Goal: Task Accomplishment & Management: Manage account settings

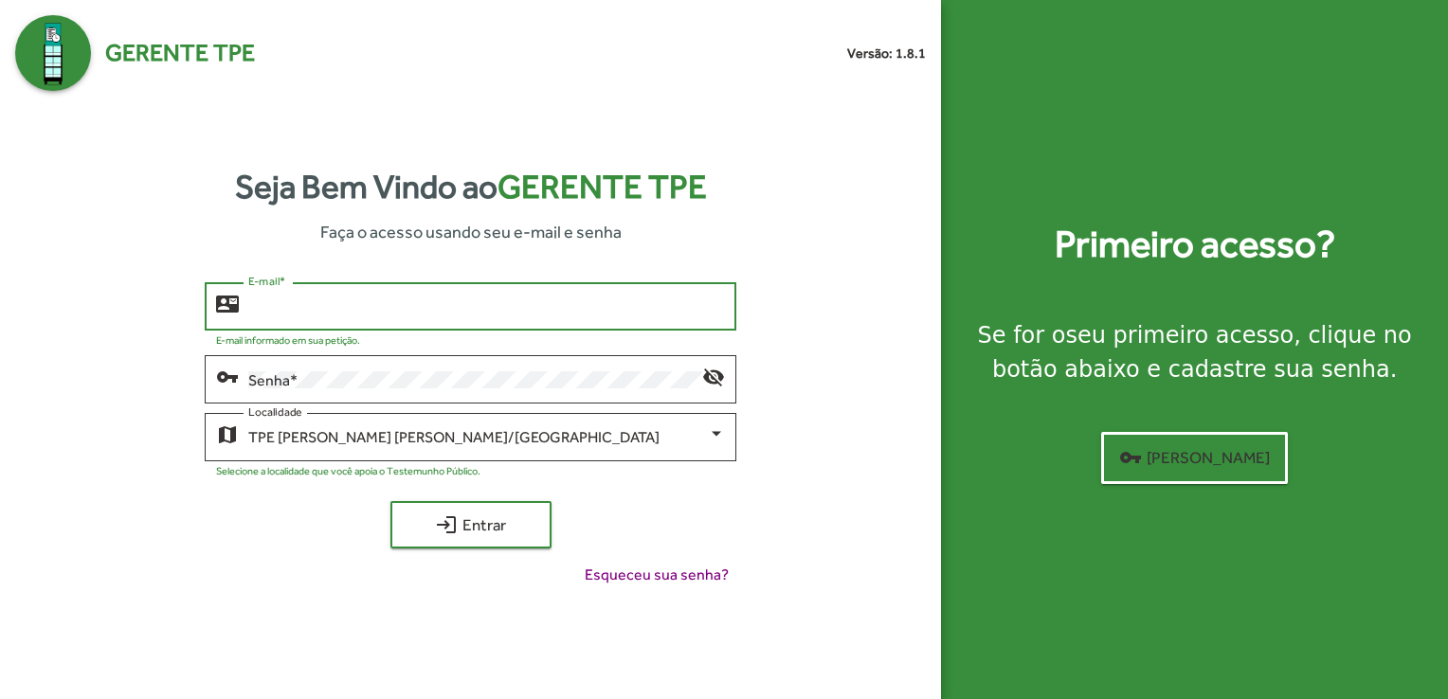
click at [462, 298] on input "E-mail *" at bounding box center [486, 306] width 477 height 17
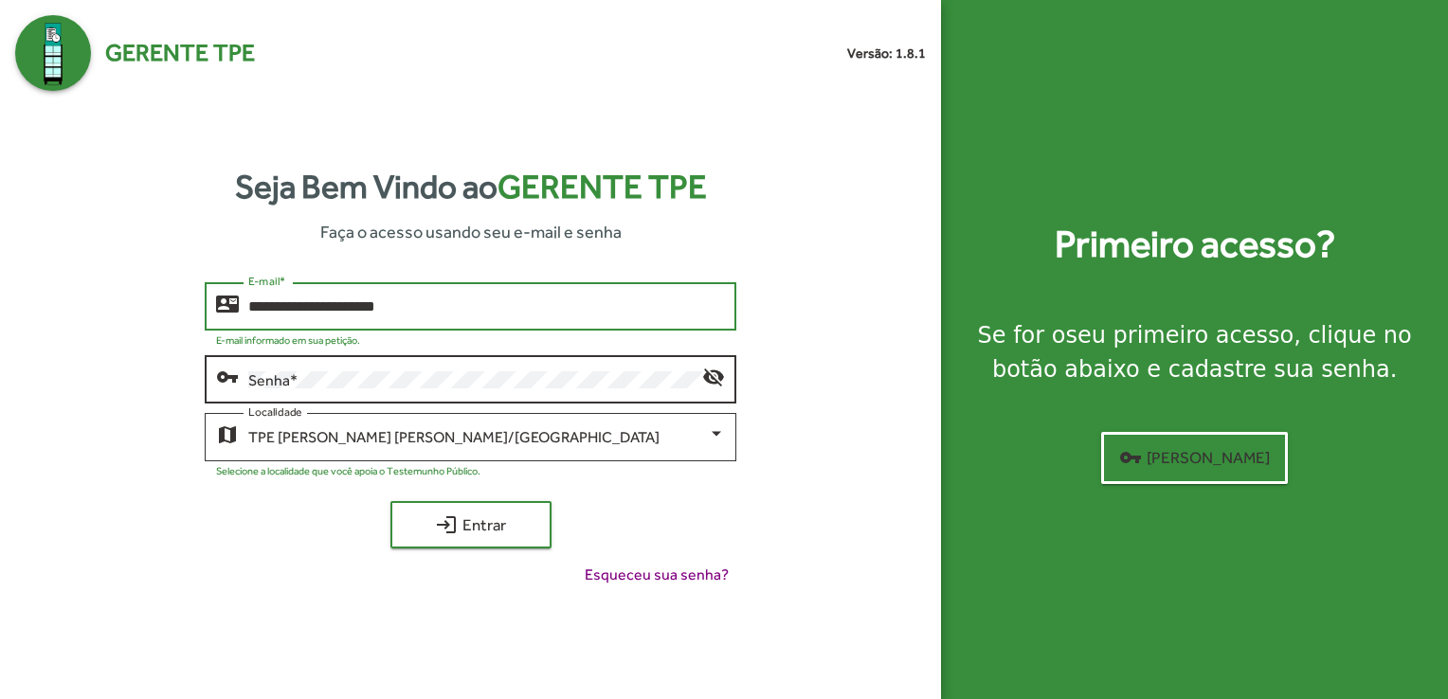
type input "**********"
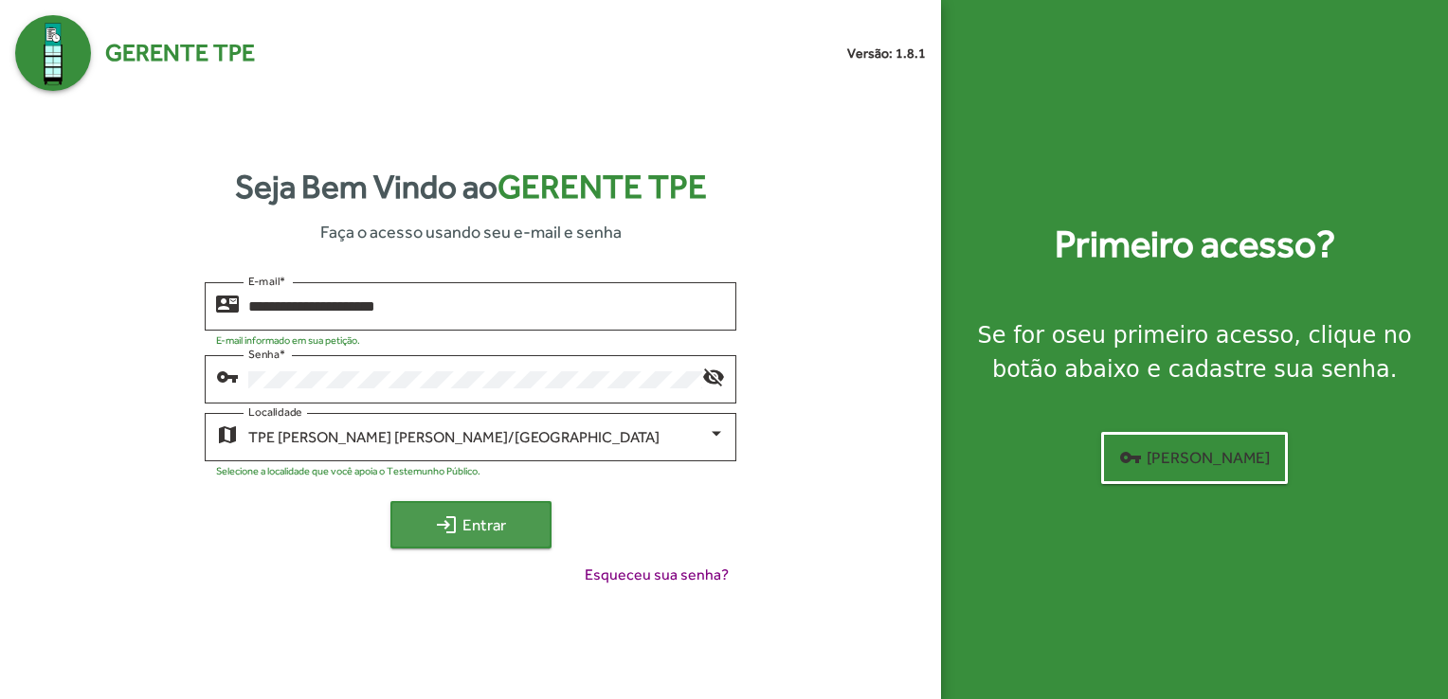
click at [488, 540] on span "login Entrar" at bounding box center [470, 525] width 127 height 34
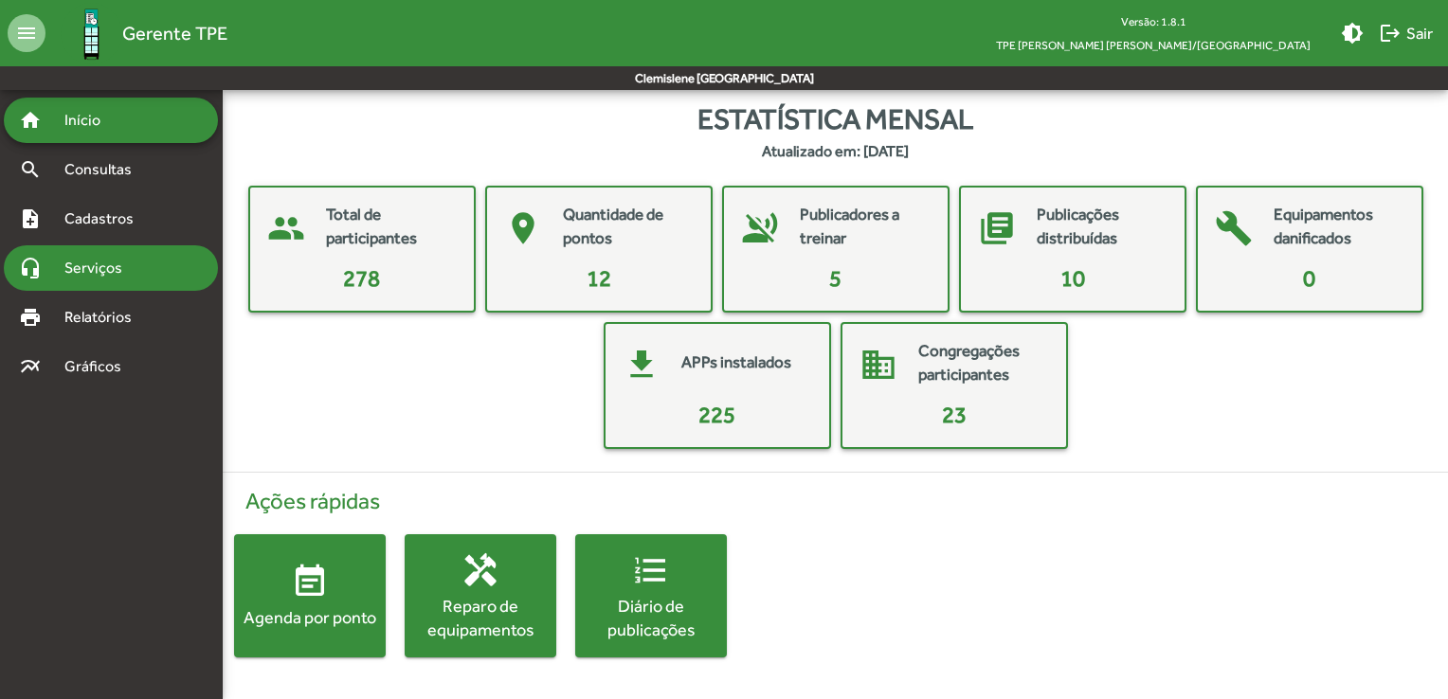
click at [117, 279] on span "Serviços" at bounding box center [100, 268] width 95 height 23
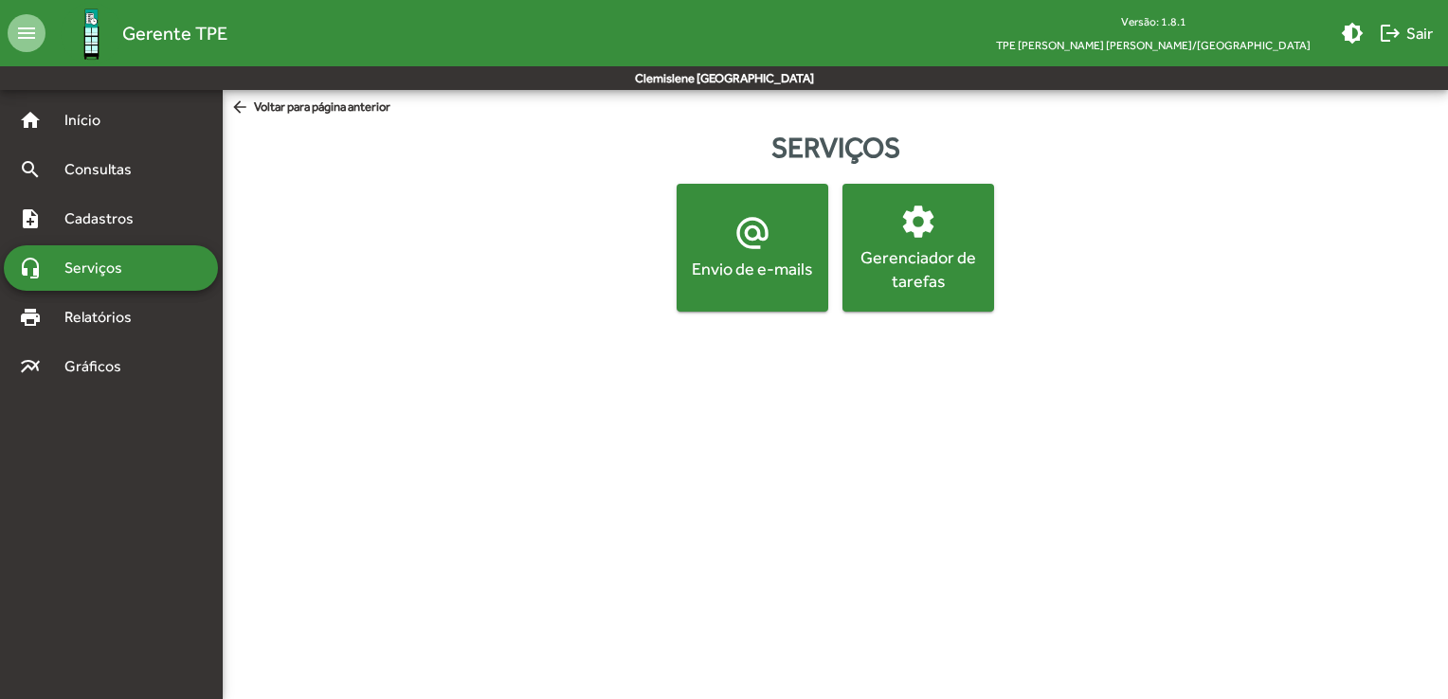
click at [744, 269] on div "Envio de e-mails" at bounding box center [752, 269] width 144 height 24
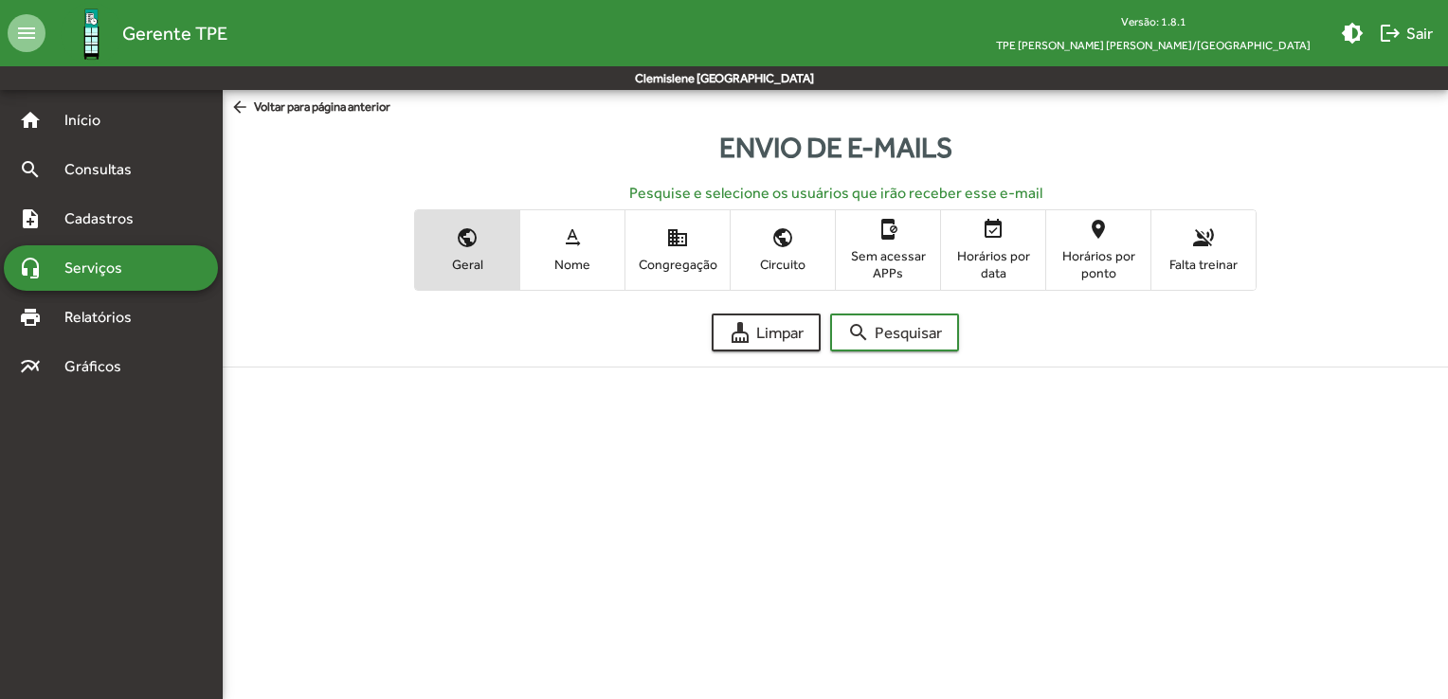
click at [581, 263] on span "Nome" at bounding box center [572, 264] width 95 height 17
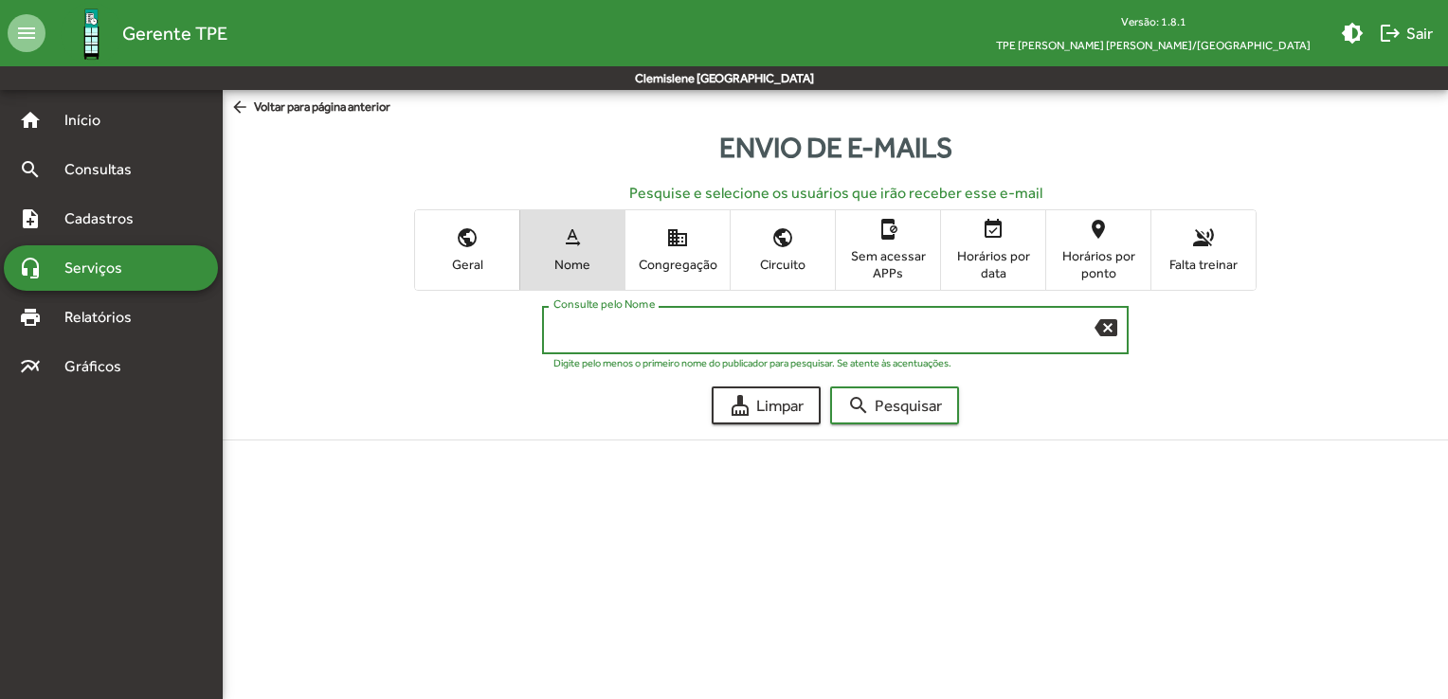
click at [558, 322] on input "Consulte pelo Nome" at bounding box center [823, 330] width 541 height 17
type input "***"
click at [870, 398] on span "search Pesquisar" at bounding box center [894, 405] width 95 height 34
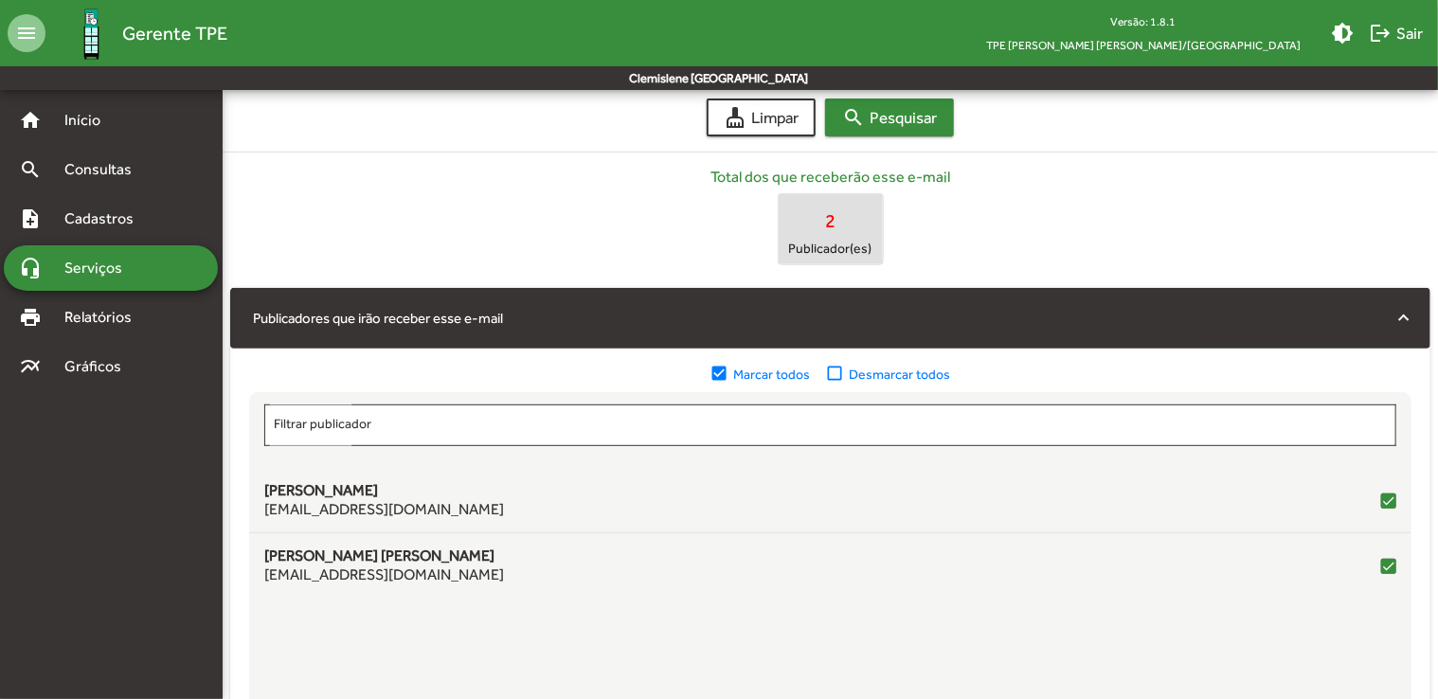
scroll to position [568, 0]
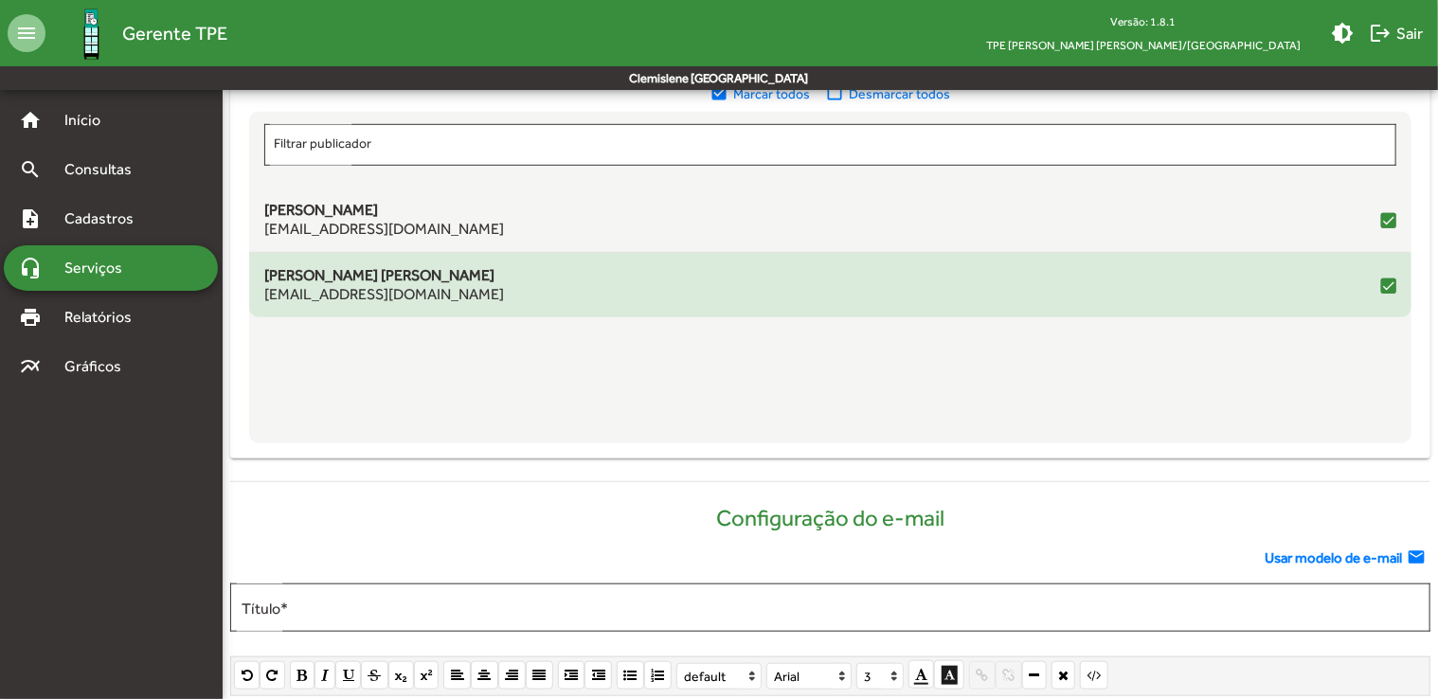
click at [1391, 280] on div at bounding box center [1388, 286] width 15 height 15
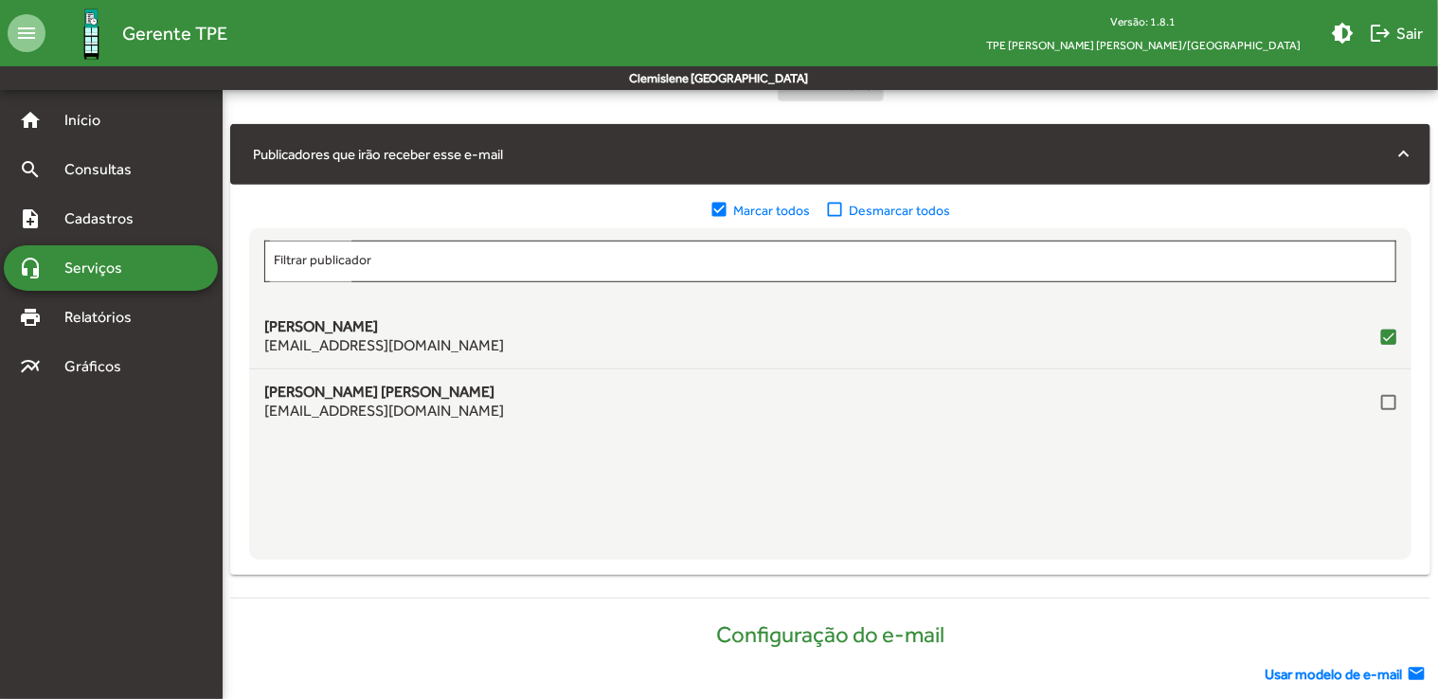
scroll to position [663, 0]
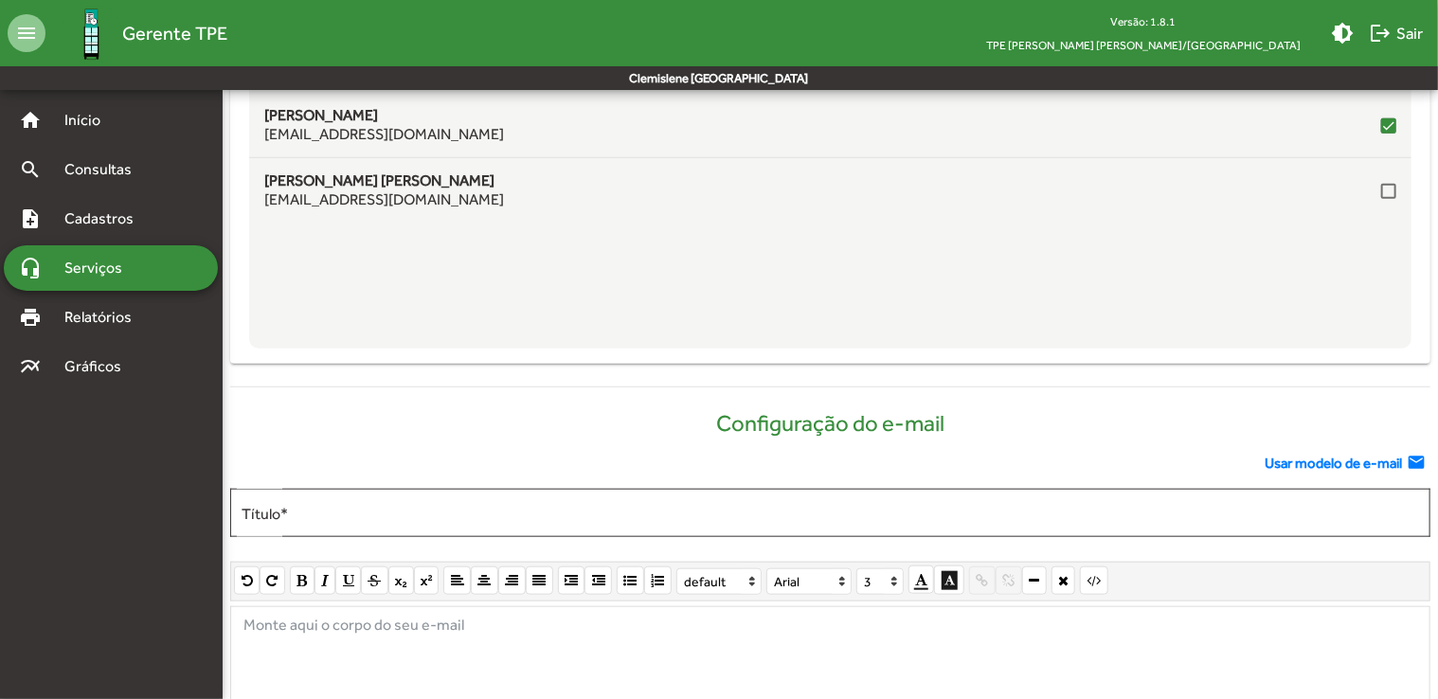
click at [1308, 468] on span "Usar modelo de e-mail" at bounding box center [1333, 464] width 137 height 22
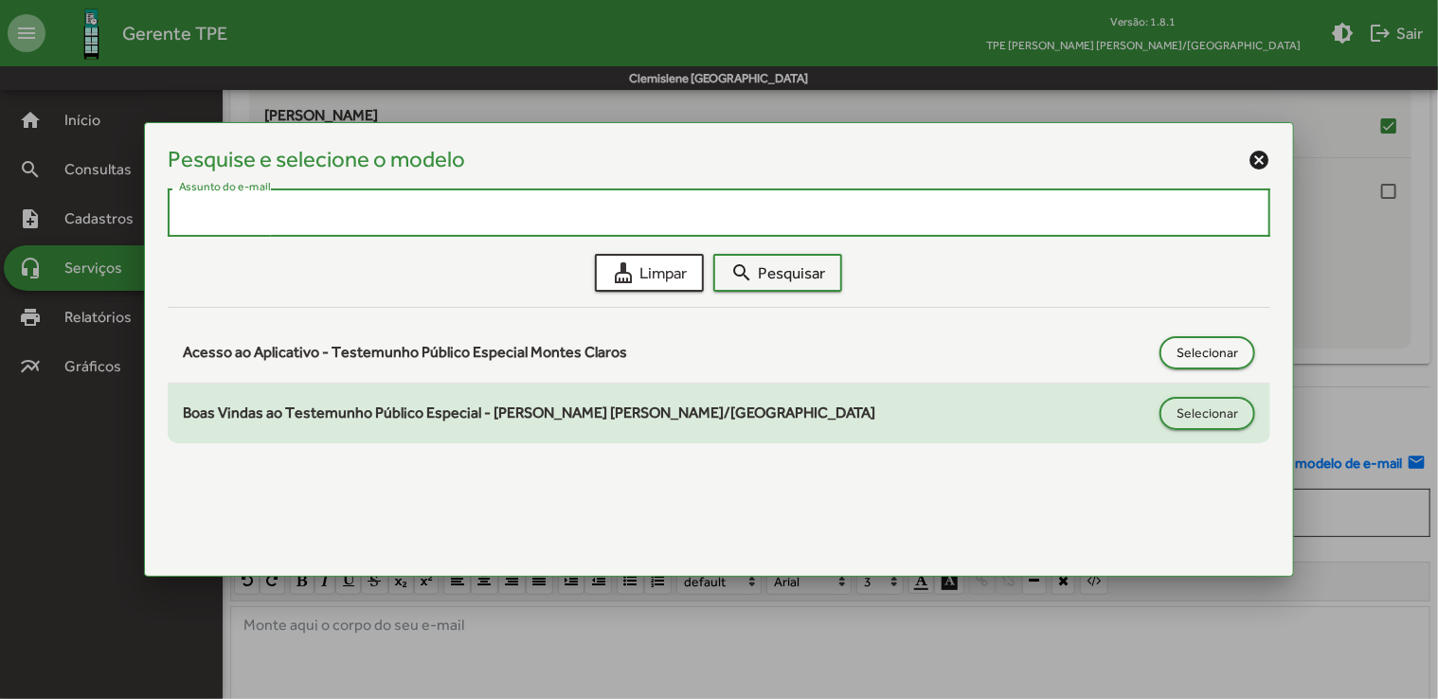
click at [405, 434] on mat-list-item "Boas Vindas ao Testemunho Público Especial - [PERSON_NAME] [PERSON_NAME]/MG Sel…" at bounding box center [719, 414] width 1103 height 60
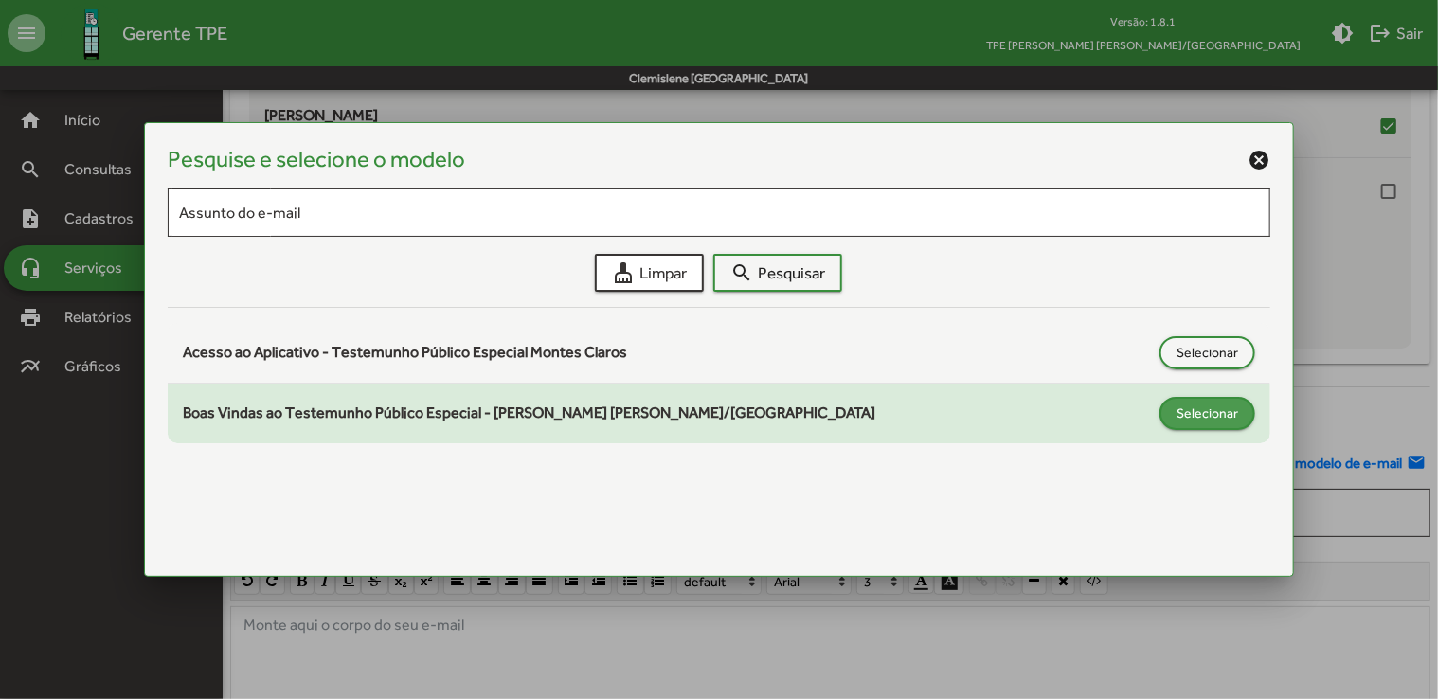
click at [1216, 411] on span "Selecionar" at bounding box center [1208, 413] width 62 height 34
type input "**********"
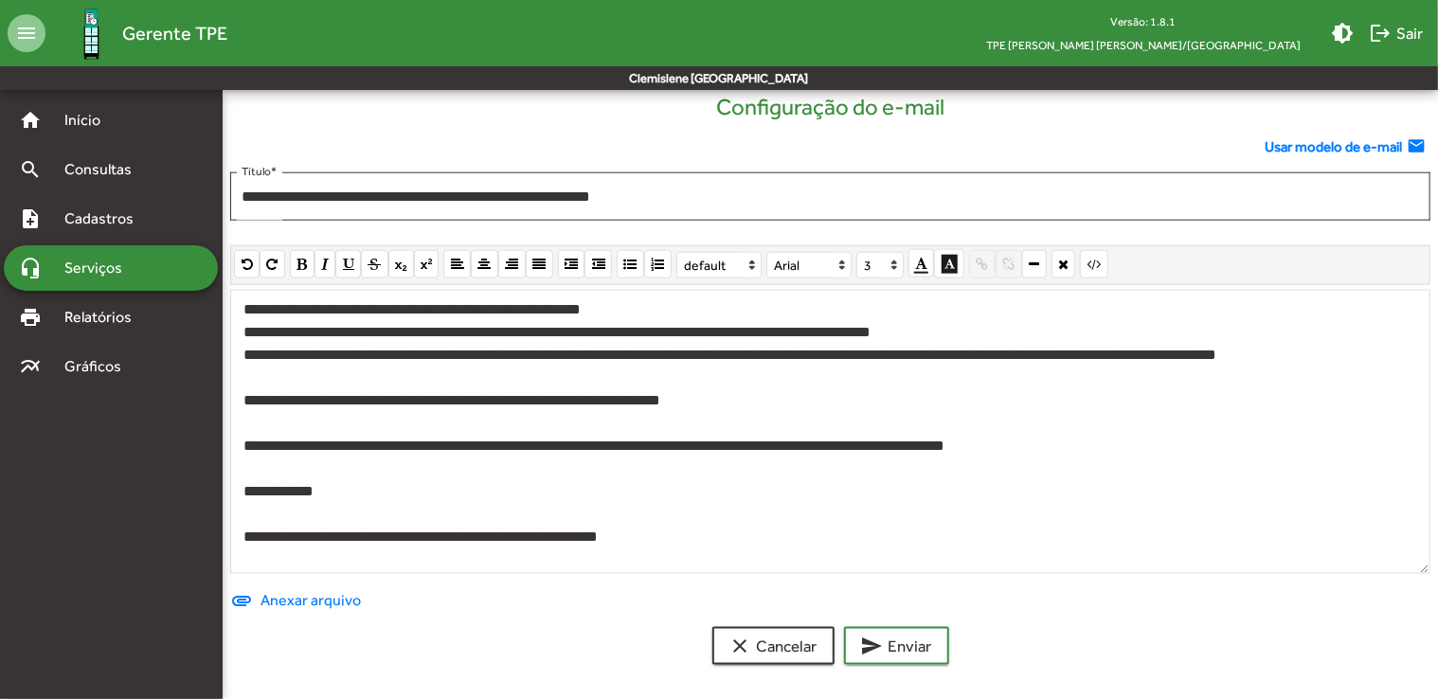
scroll to position [232, 0]
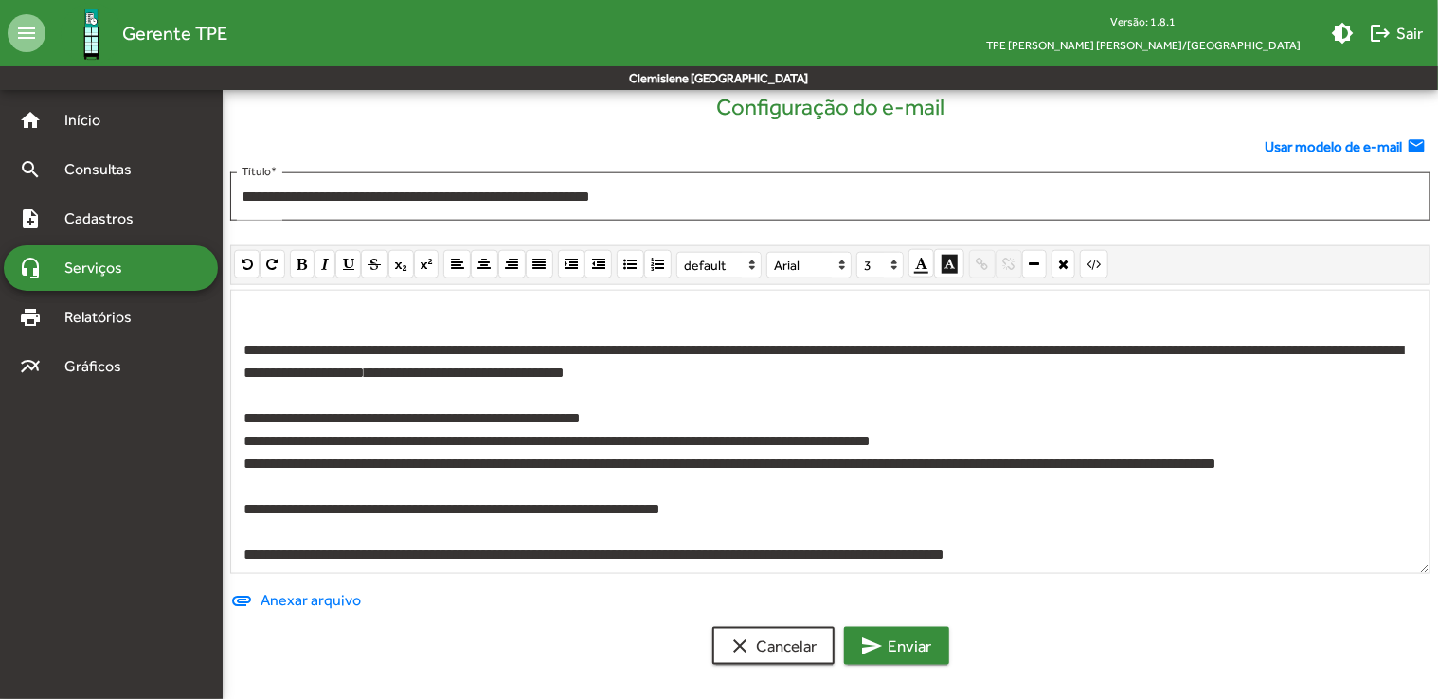
click at [910, 642] on span "send Enviar" at bounding box center [896, 646] width 71 height 34
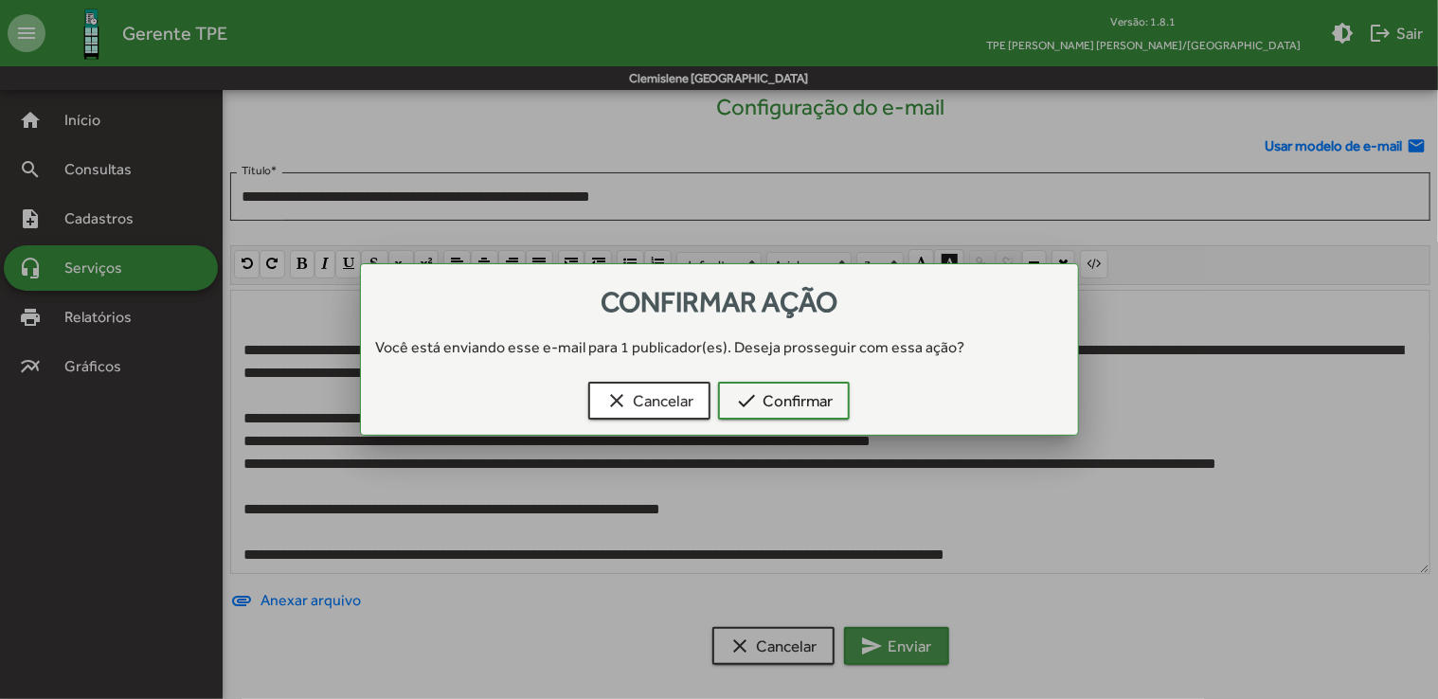
scroll to position [0, 0]
click at [788, 401] on span "check Confirmar" at bounding box center [784, 401] width 98 height 34
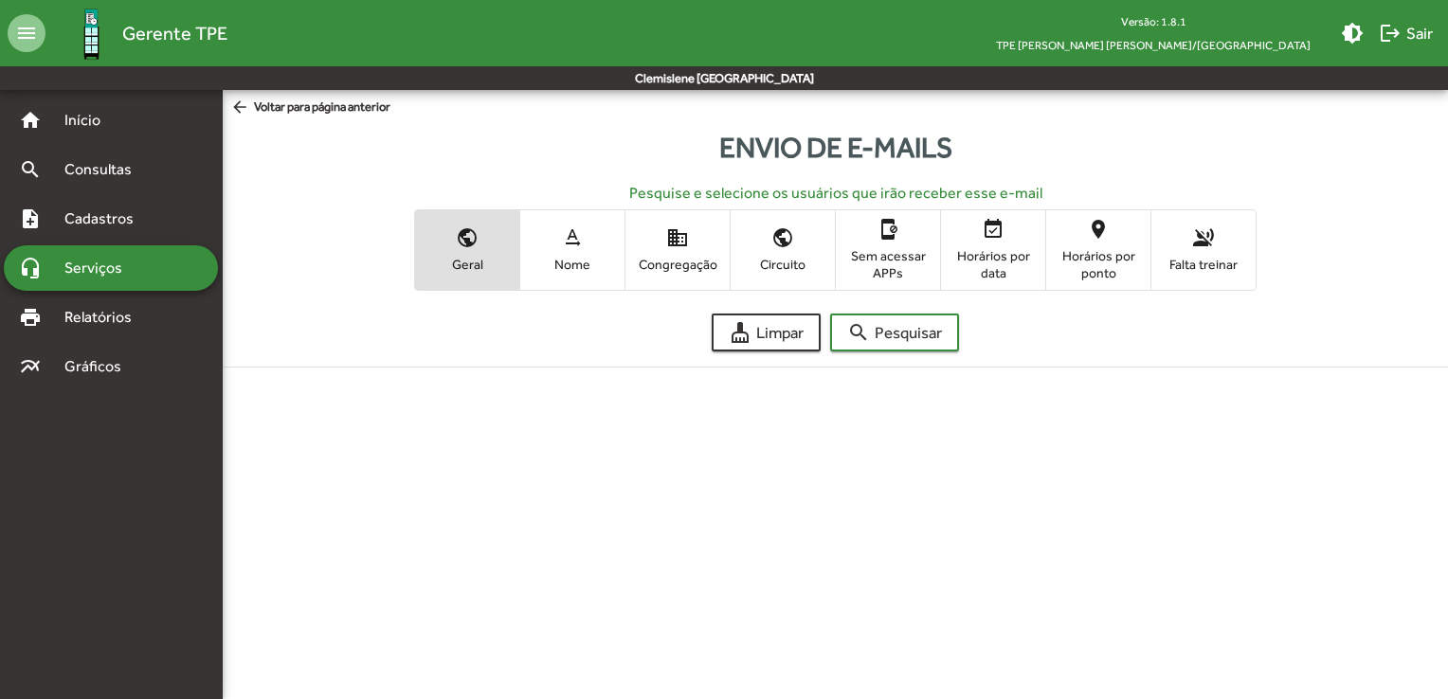
click at [565, 257] on span "Nome" at bounding box center [572, 264] width 95 height 17
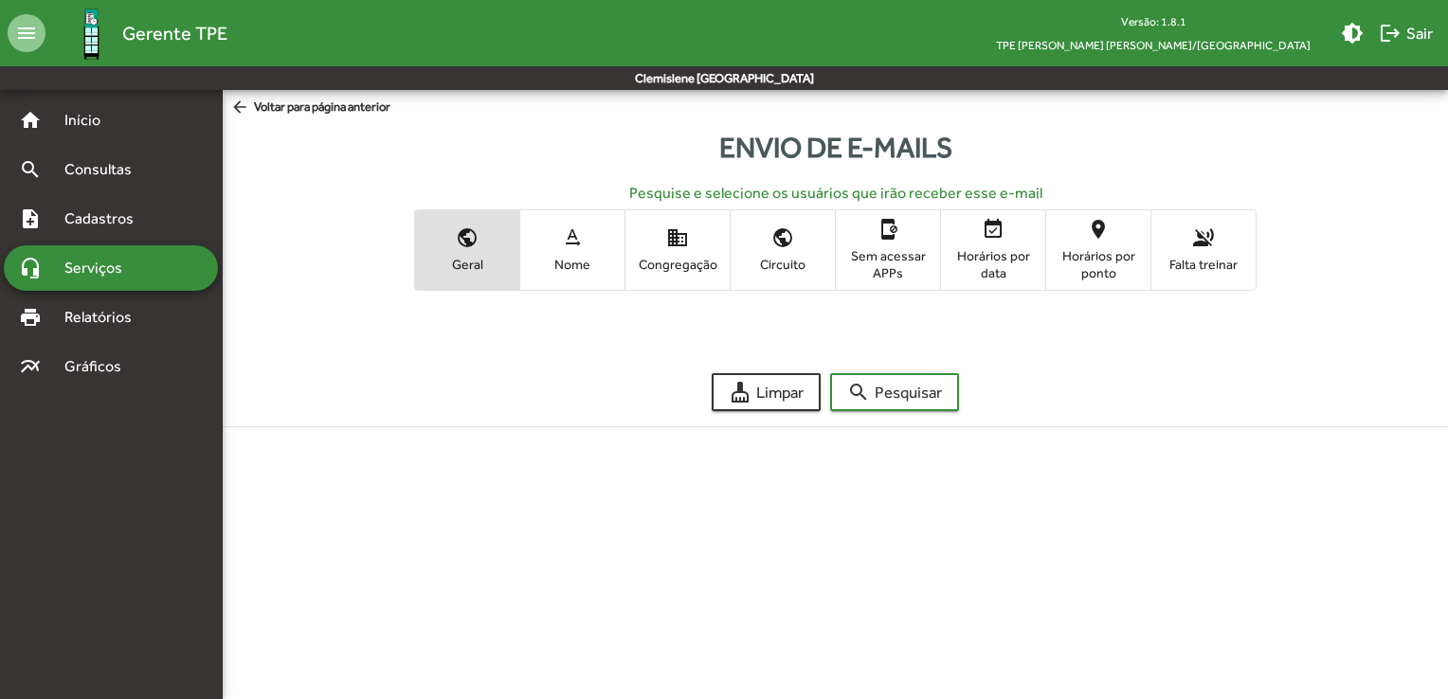
click at [588, 267] on span "Nome" at bounding box center [572, 264] width 95 height 17
click at [546, 259] on span "Nome" at bounding box center [572, 264] width 95 height 17
drag, startPoint x: 106, startPoint y: 273, endPoint x: 217, endPoint y: 270, distance: 110.9
click at [106, 273] on span "Serviços" at bounding box center [100, 268] width 95 height 23
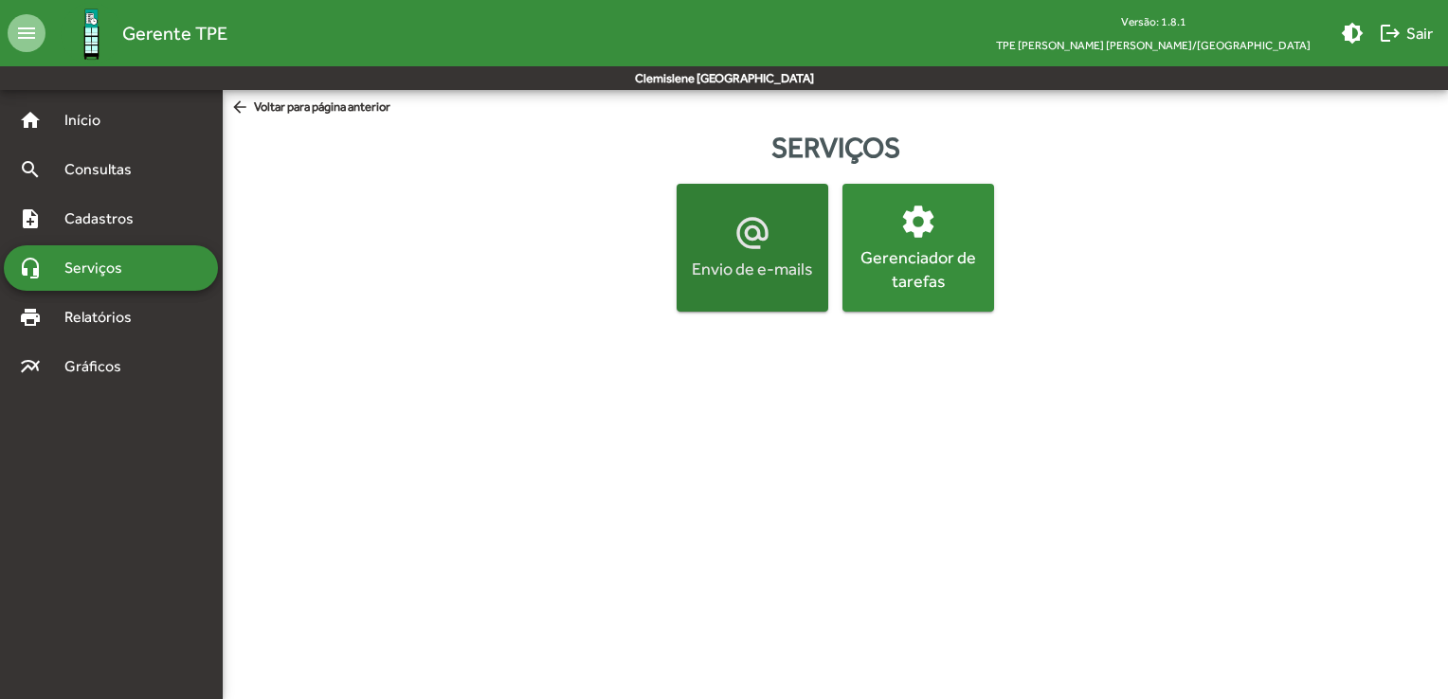
click at [775, 263] on div "Envio de e-mails" at bounding box center [752, 269] width 144 height 24
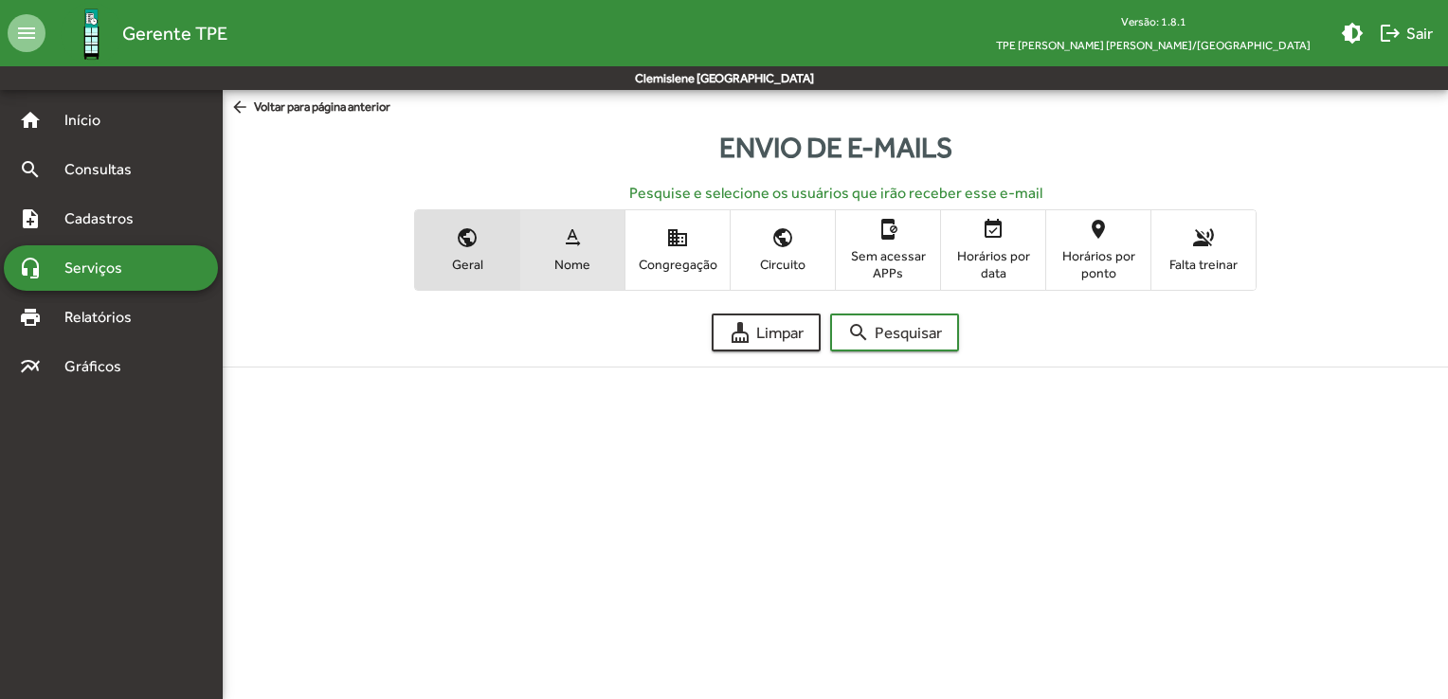
click at [587, 263] on span "Nome" at bounding box center [572, 264] width 95 height 17
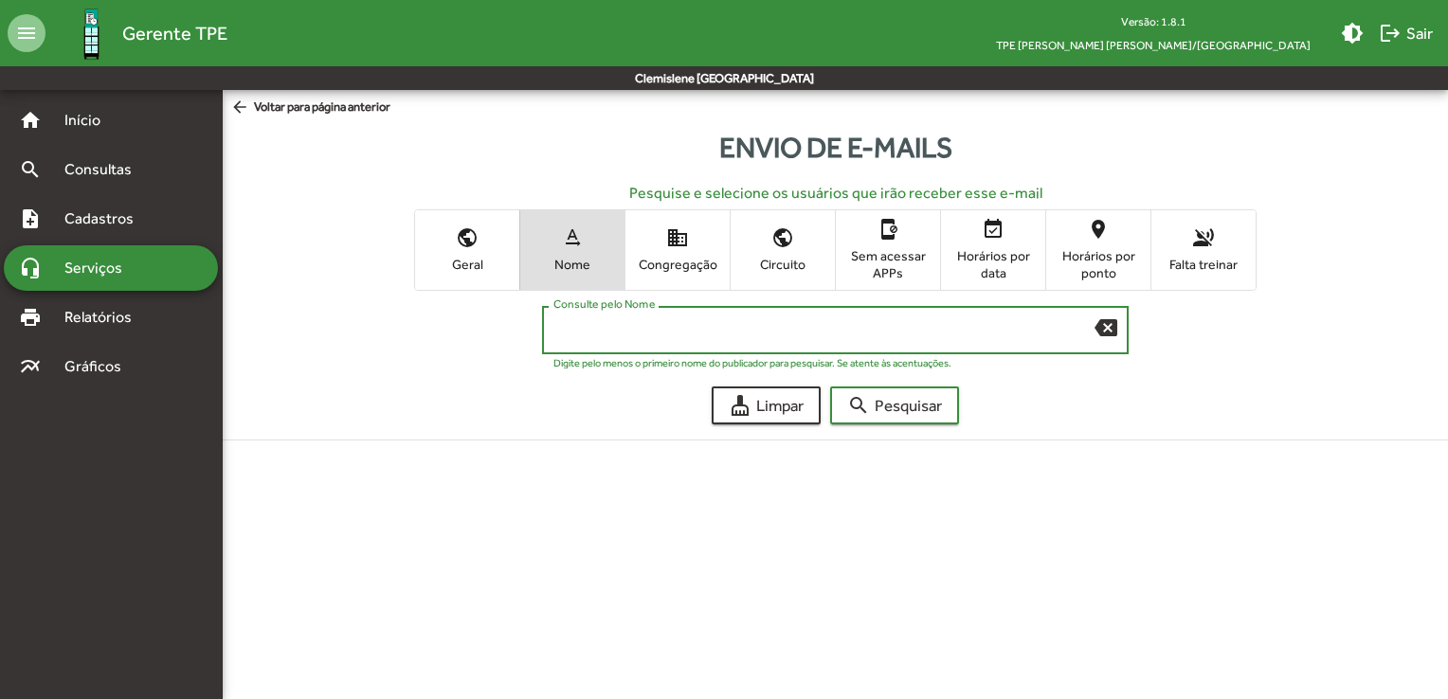
click at [639, 333] on input "Consulte pelo Nome" at bounding box center [823, 330] width 541 height 17
type input "******"
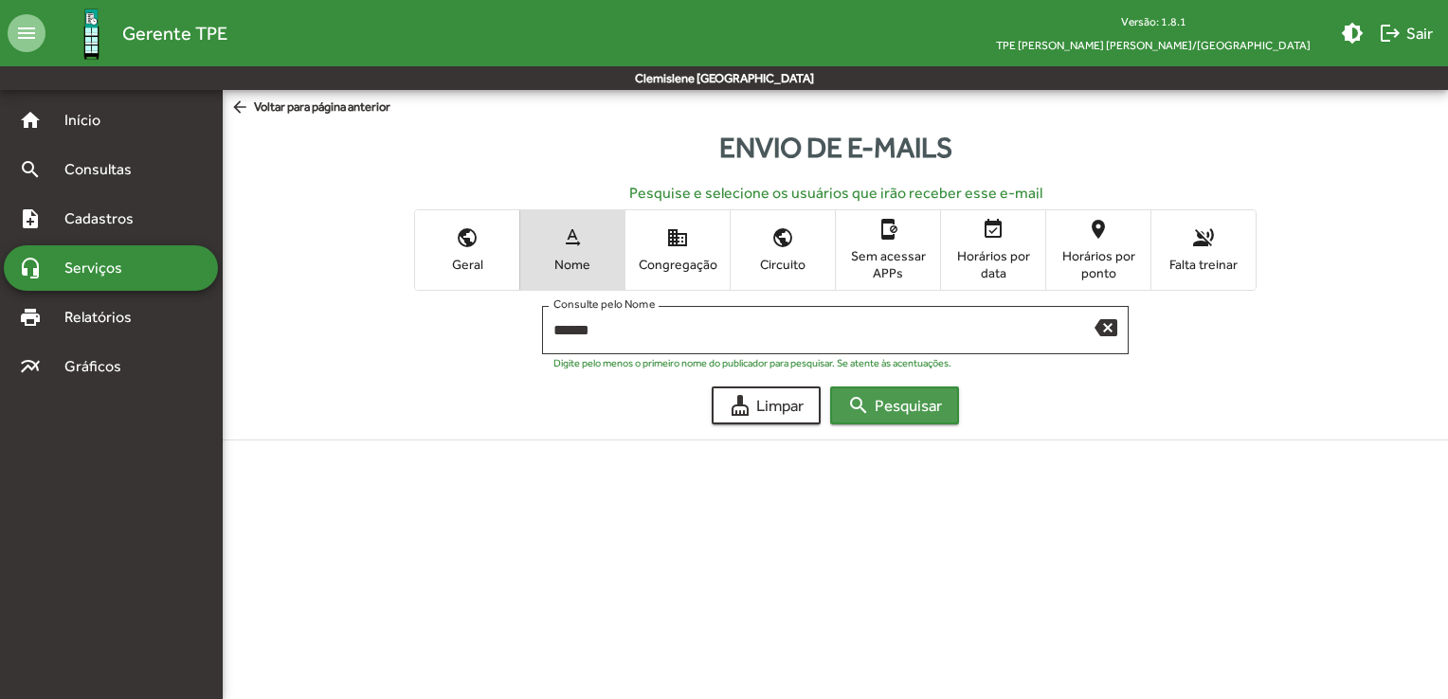
click at [907, 403] on span "search Pesquisar" at bounding box center [894, 405] width 95 height 34
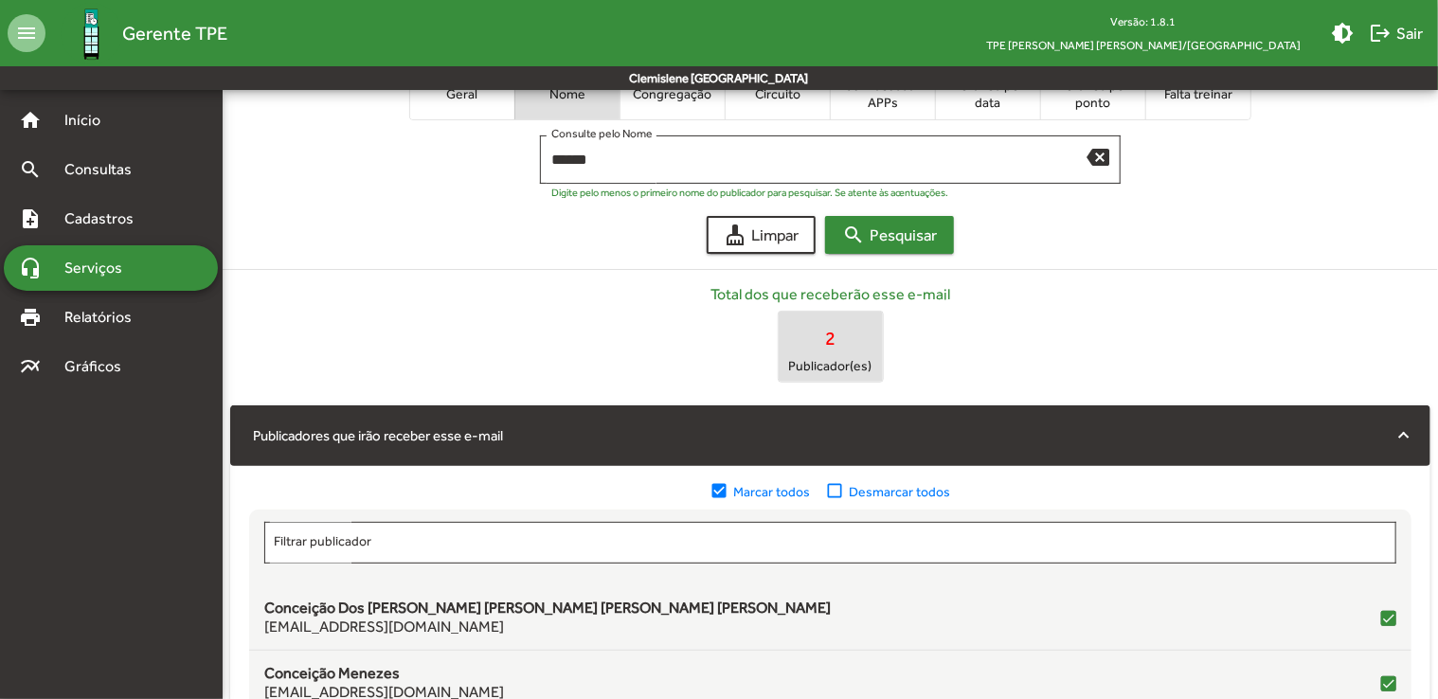
scroll to position [284, 0]
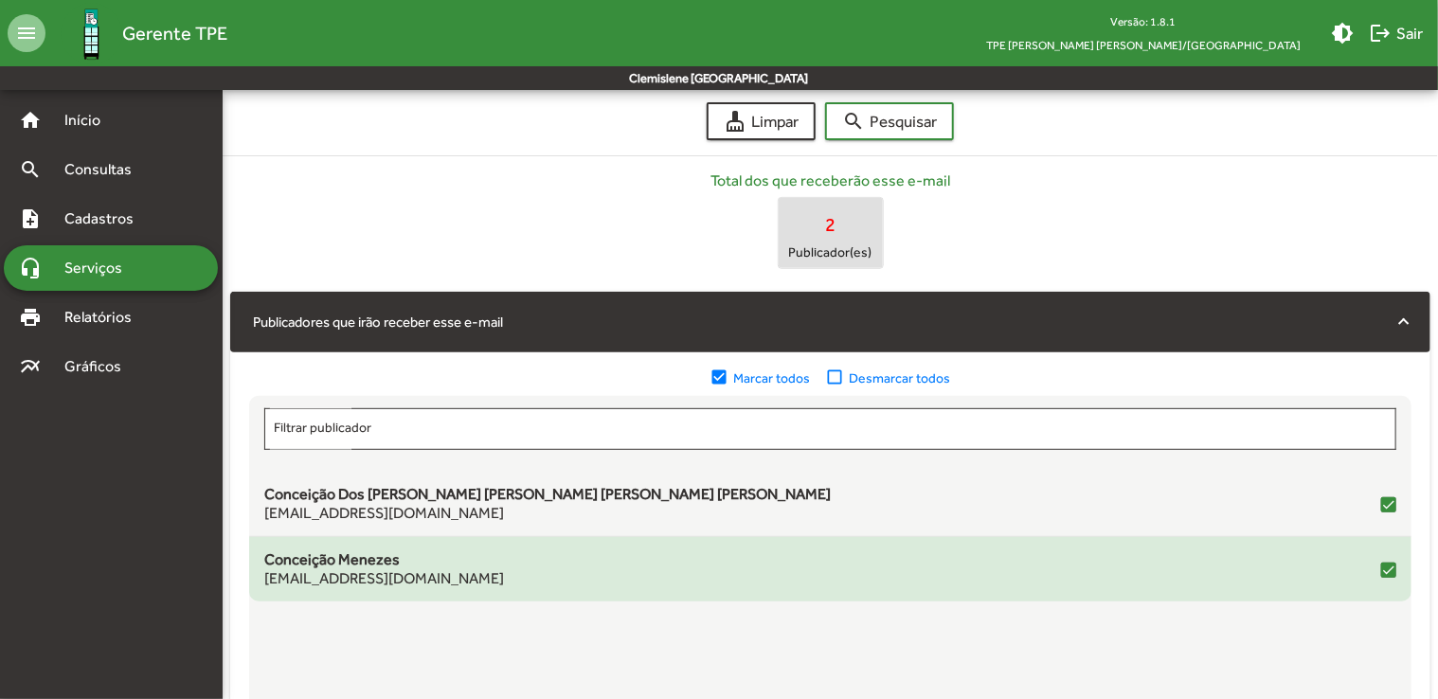
click at [1387, 563] on div at bounding box center [1388, 570] width 15 height 15
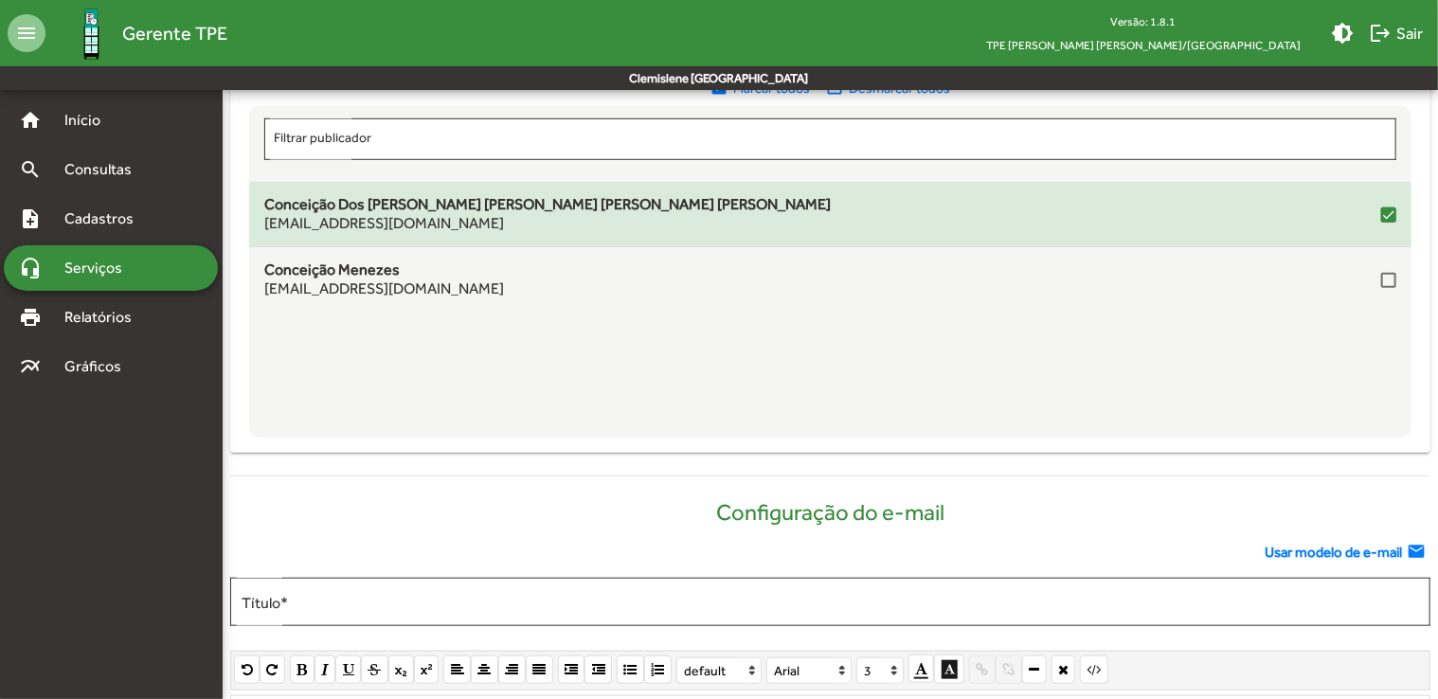
scroll to position [663, 0]
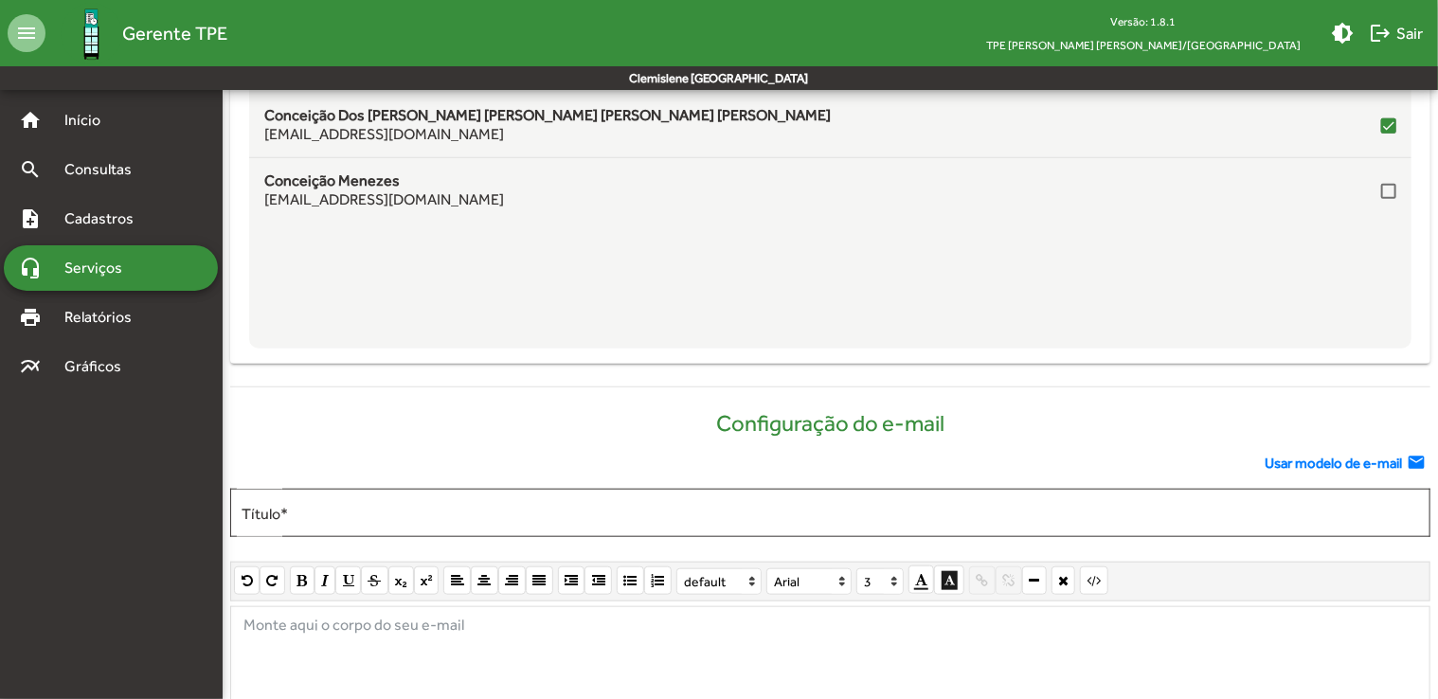
click at [1296, 461] on span "Usar modelo de e-mail" at bounding box center [1333, 464] width 137 height 22
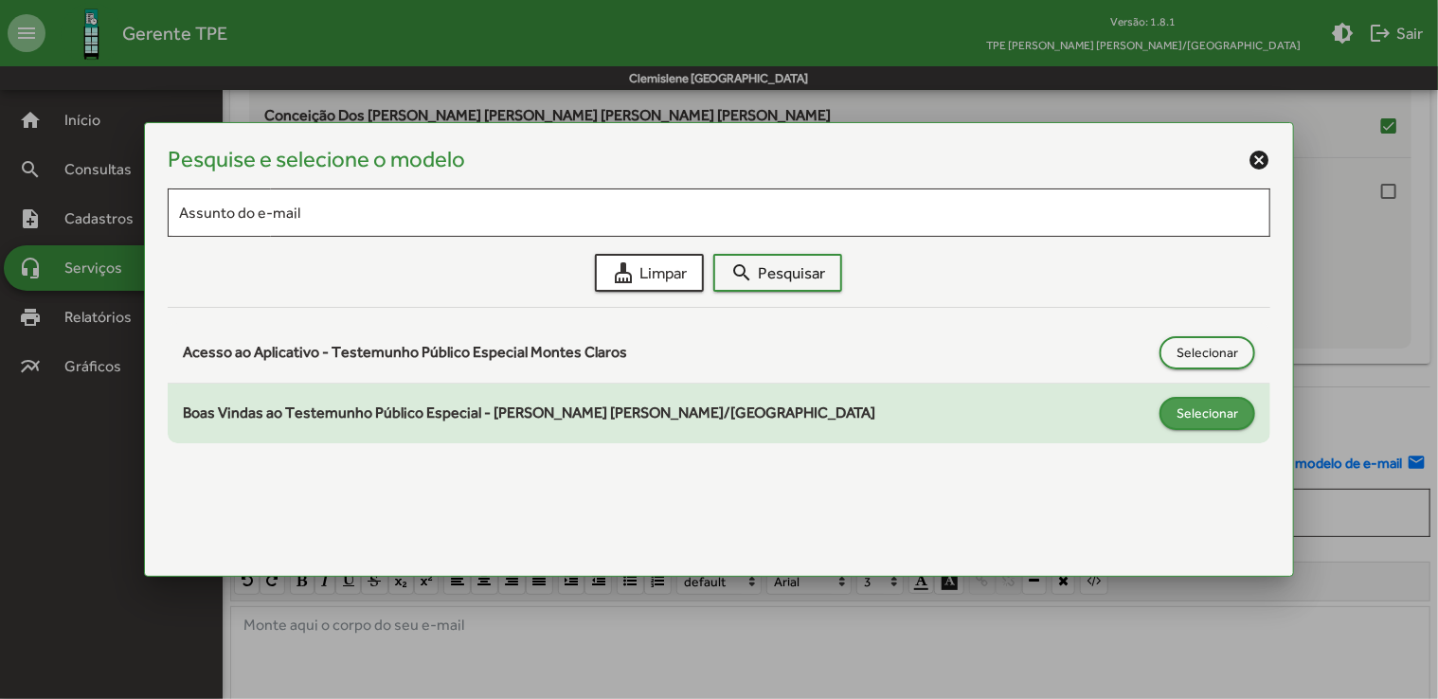
click at [1220, 407] on span "Selecionar" at bounding box center [1208, 413] width 62 height 34
type input "**********"
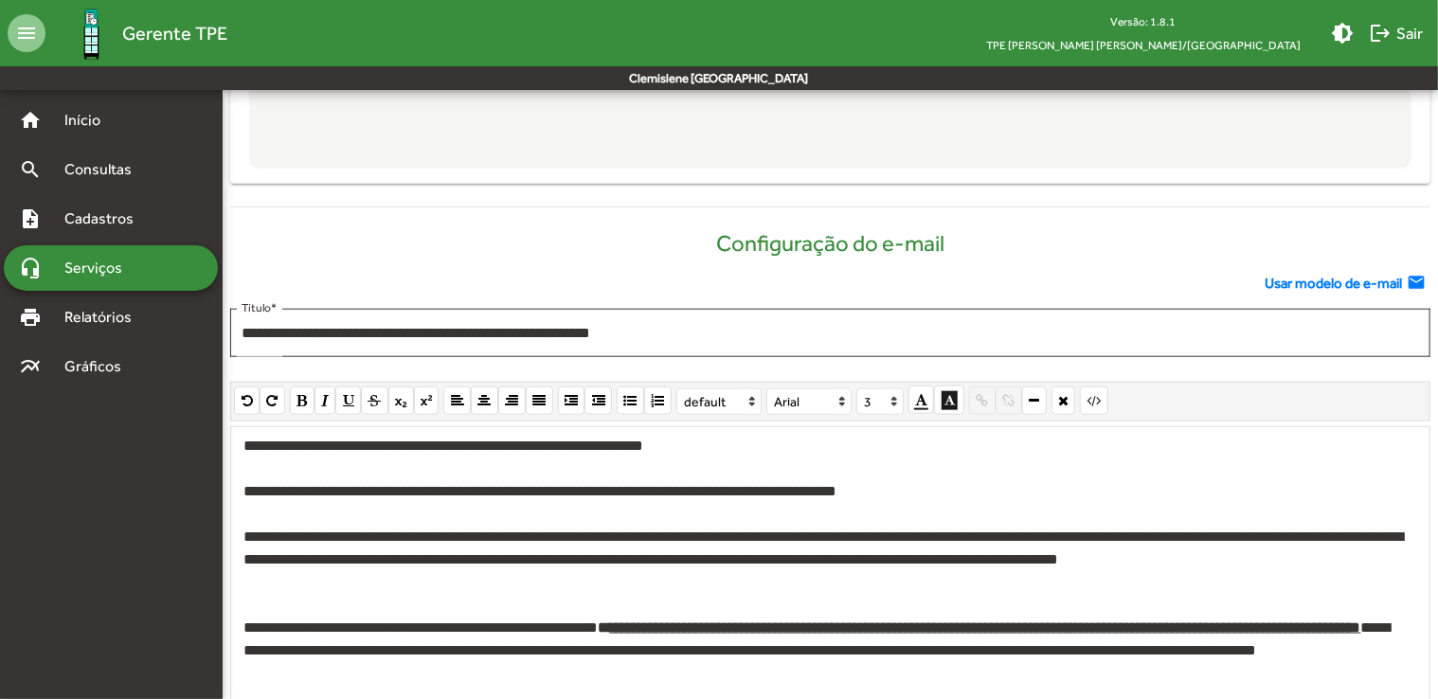
scroll to position [980, 0]
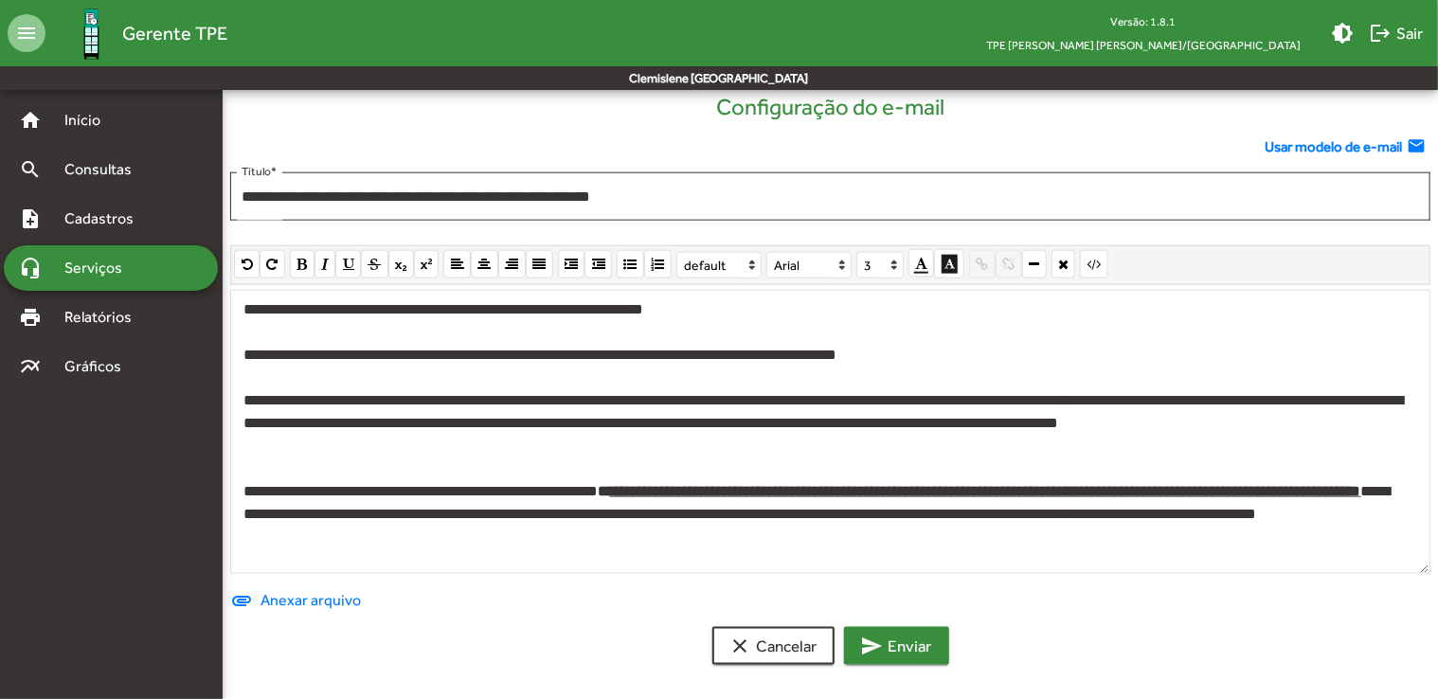
click at [894, 641] on span "send Enviar" at bounding box center [896, 646] width 71 height 34
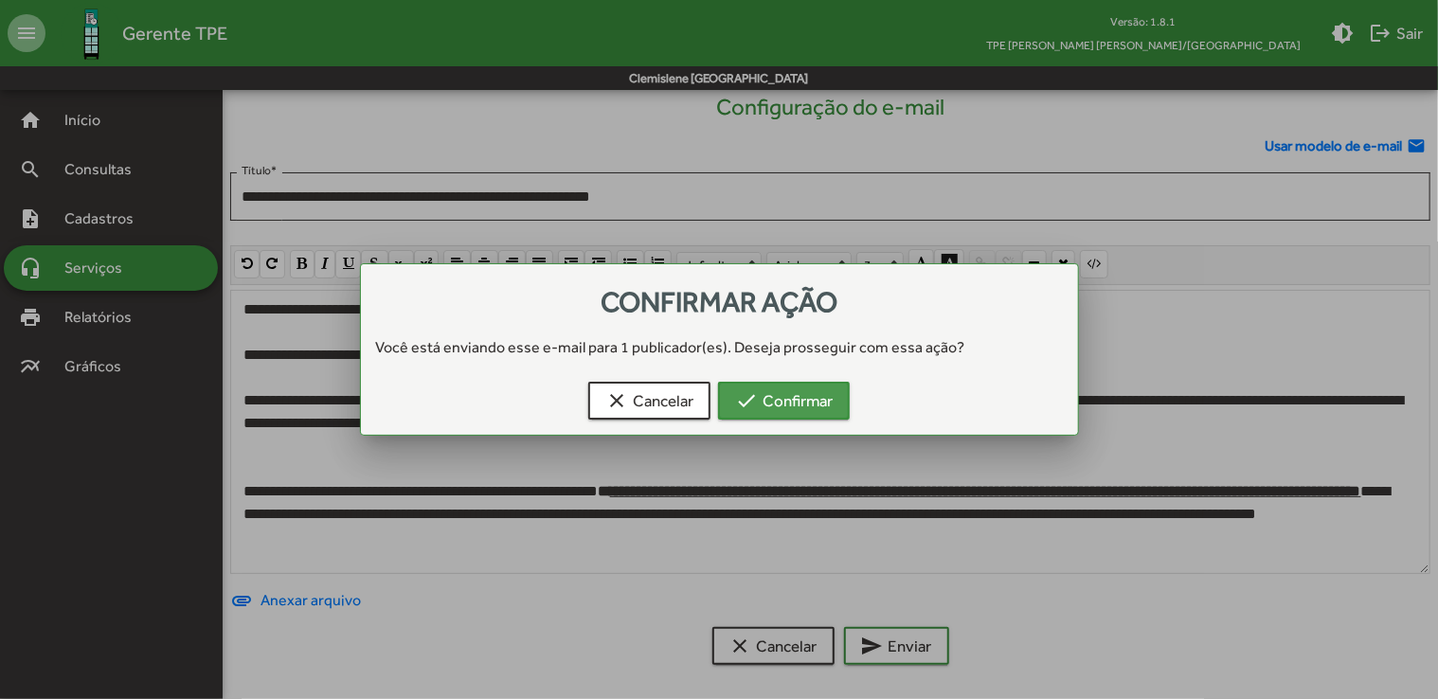
click at [817, 405] on span "check Confirmar" at bounding box center [784, 401] width 98 height 34
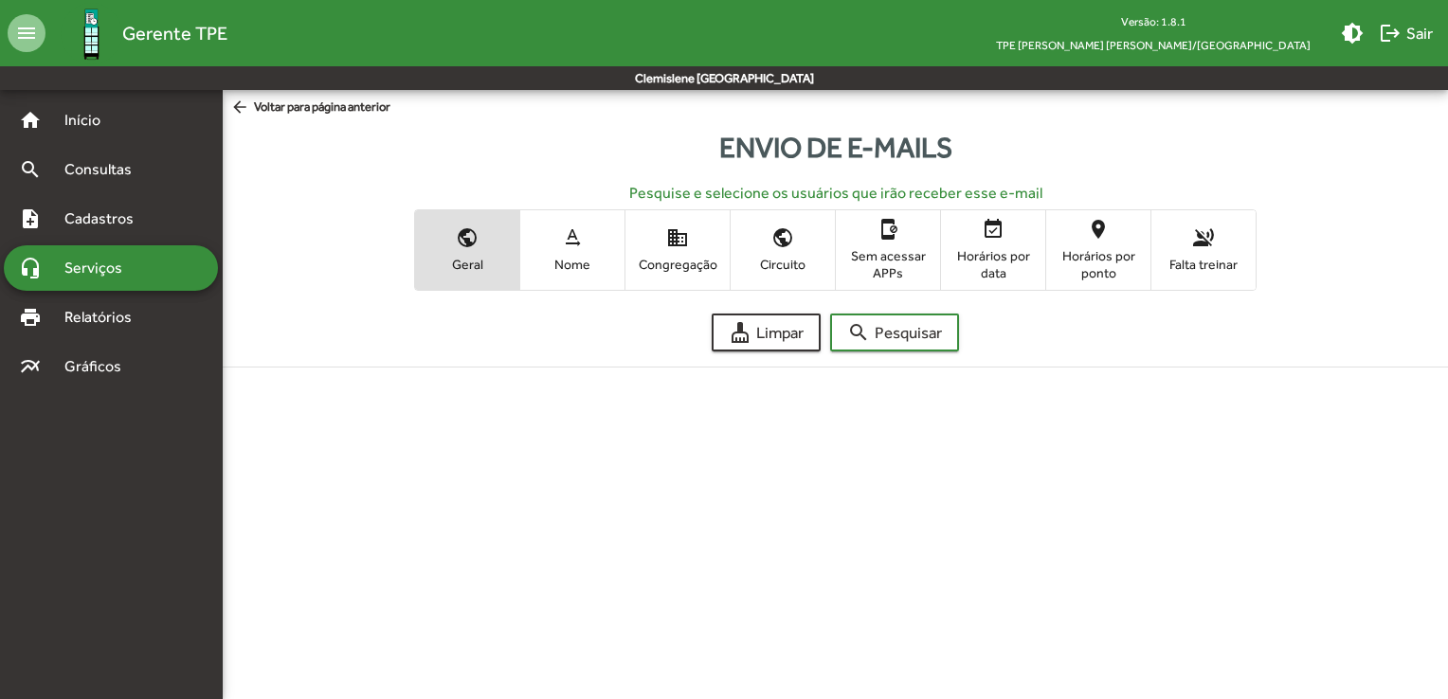
click at [556, 270] on span "Nome" at bounding box center [572, 264] width 95 height 17
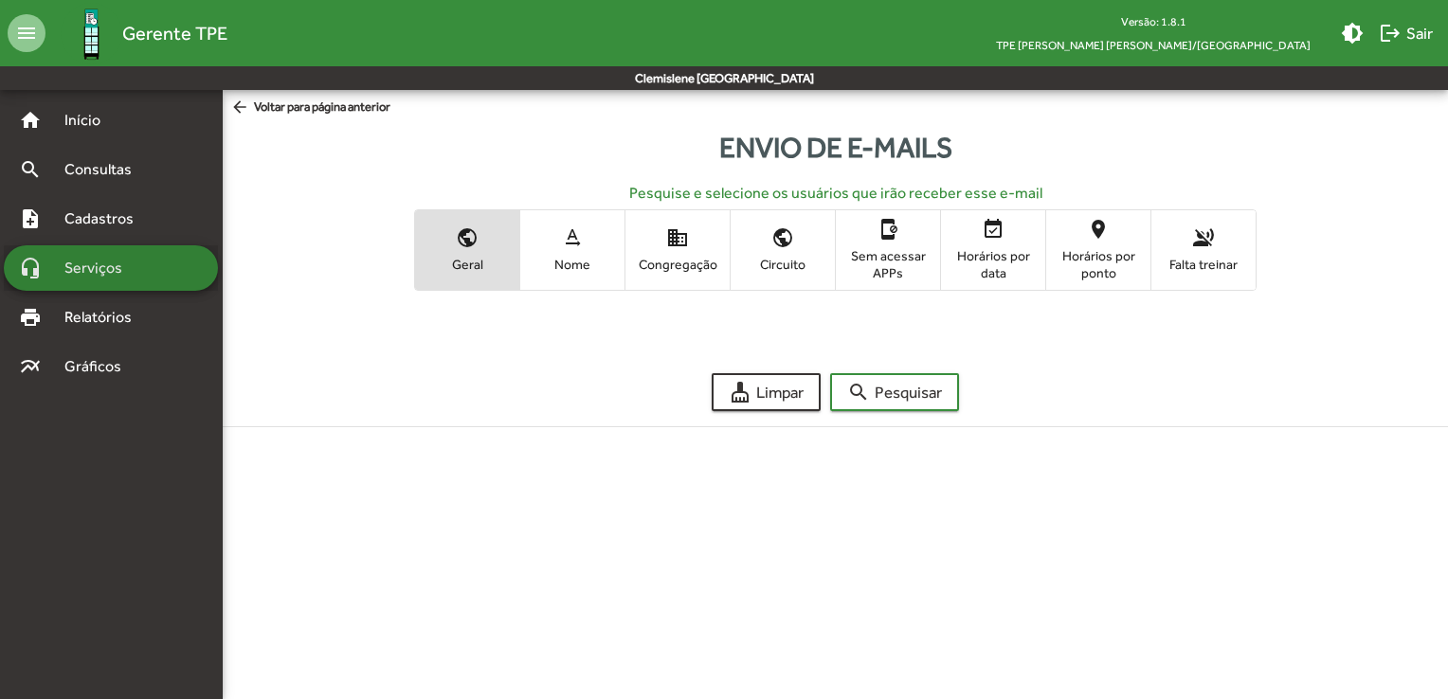
click at [133, 282] on div "headset_mic Serviços" at bounding box center [111, 267] width 214 height 45
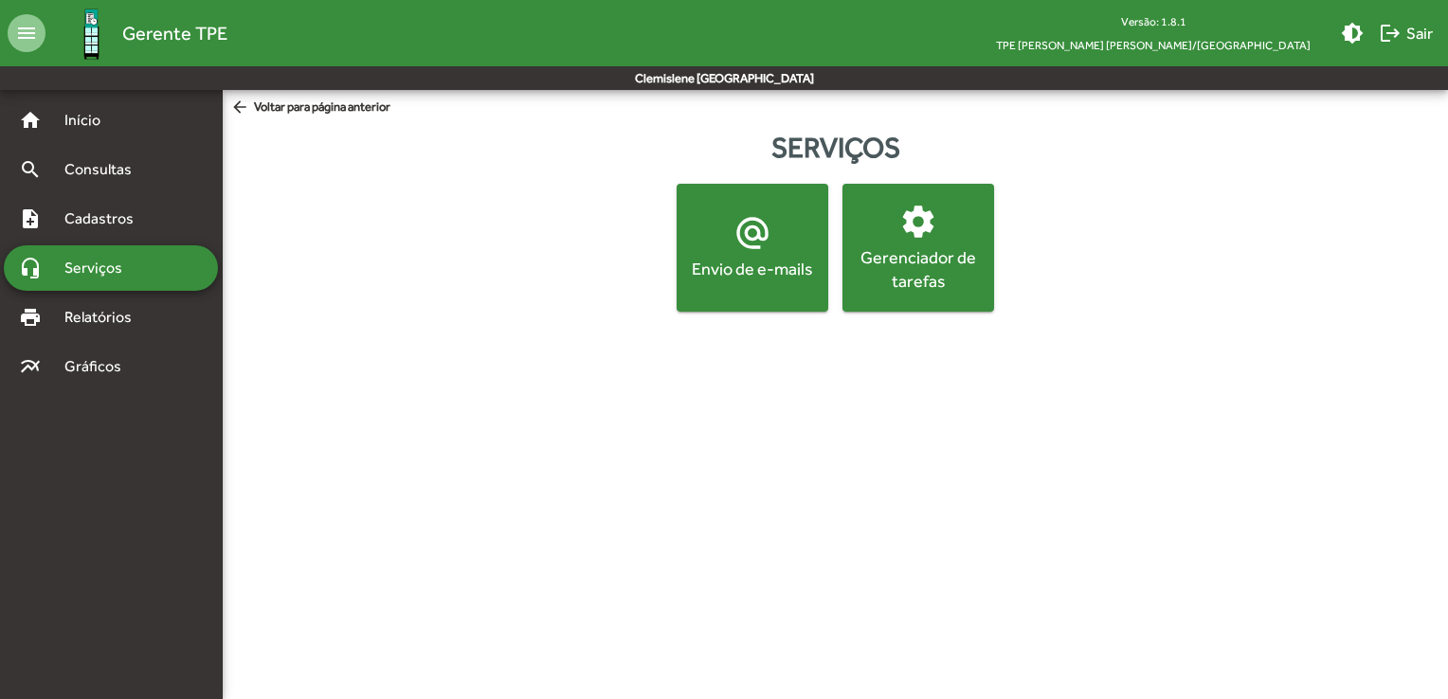
click at [716, 258] on div "Envio de e-mails" at bounding box center [752, 269] width 144 height 24
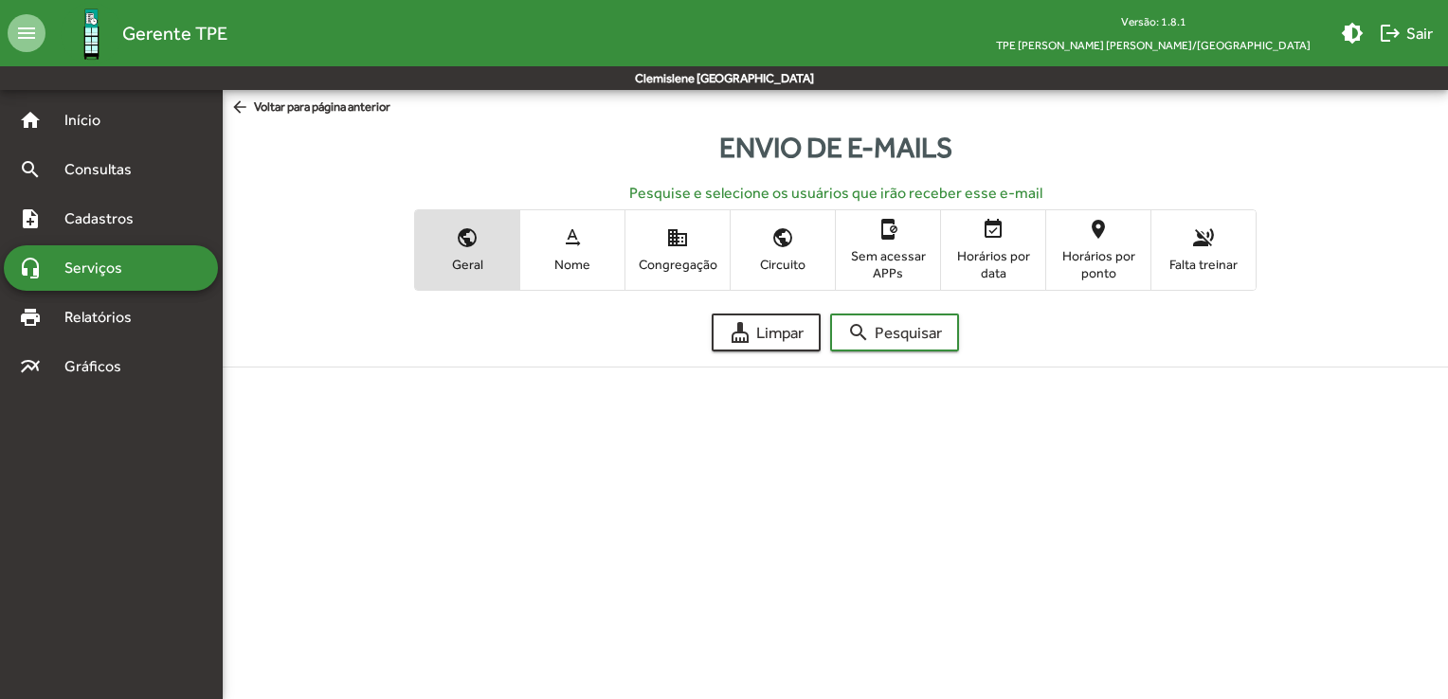
click at [553, 271] on span "Nome" at bounding box center [572, 264] width 95 height 17
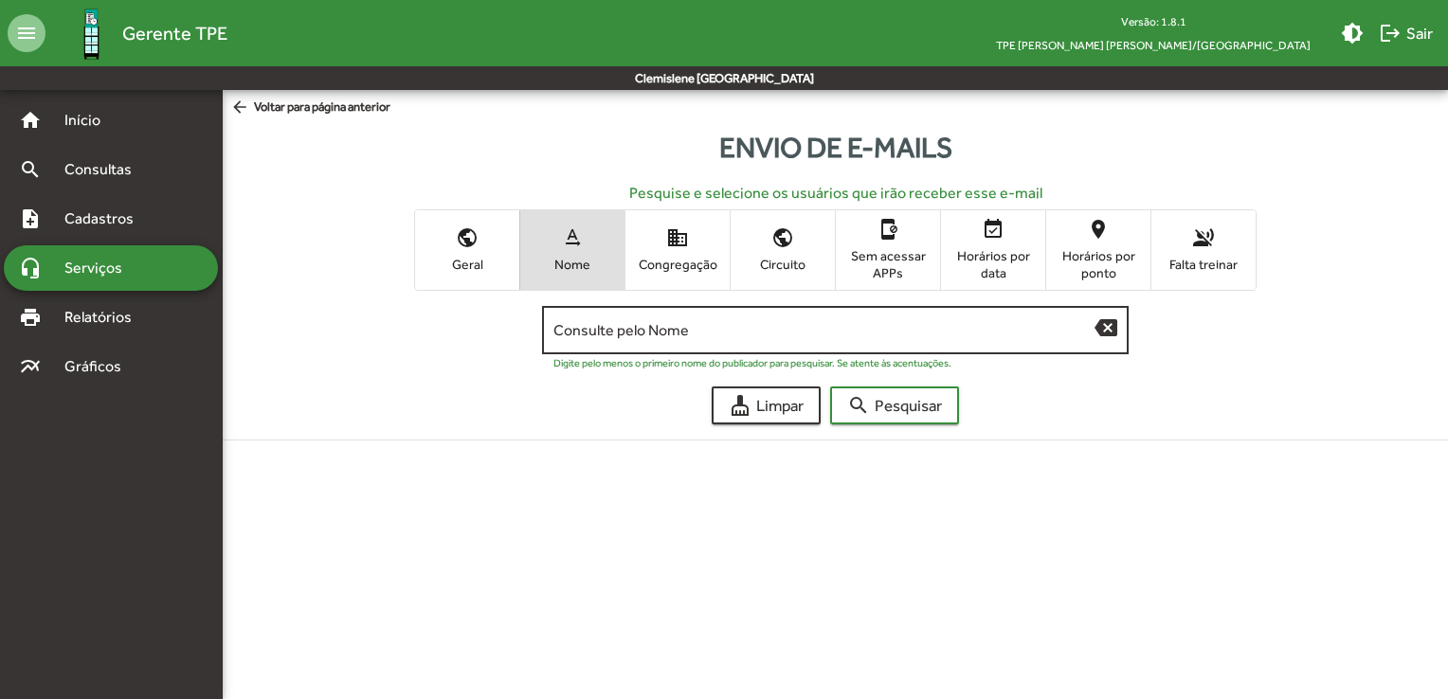
click at [608, 327] on input "Consulte pelo Nome" at bounding box center [823, 330] width 541 height 17
type input "*****"
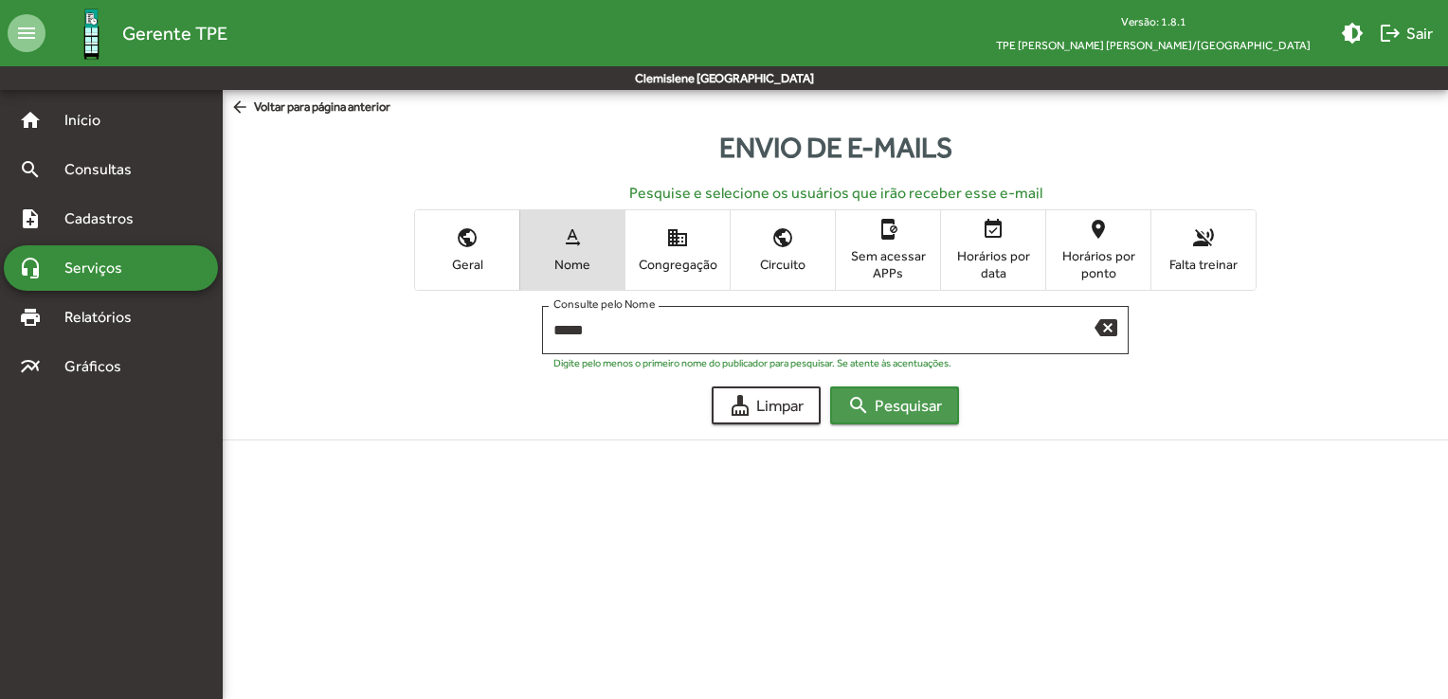
click at [903, 414] on span "search Pesquisar" at bounding box center [894, 405] width 95 height 34
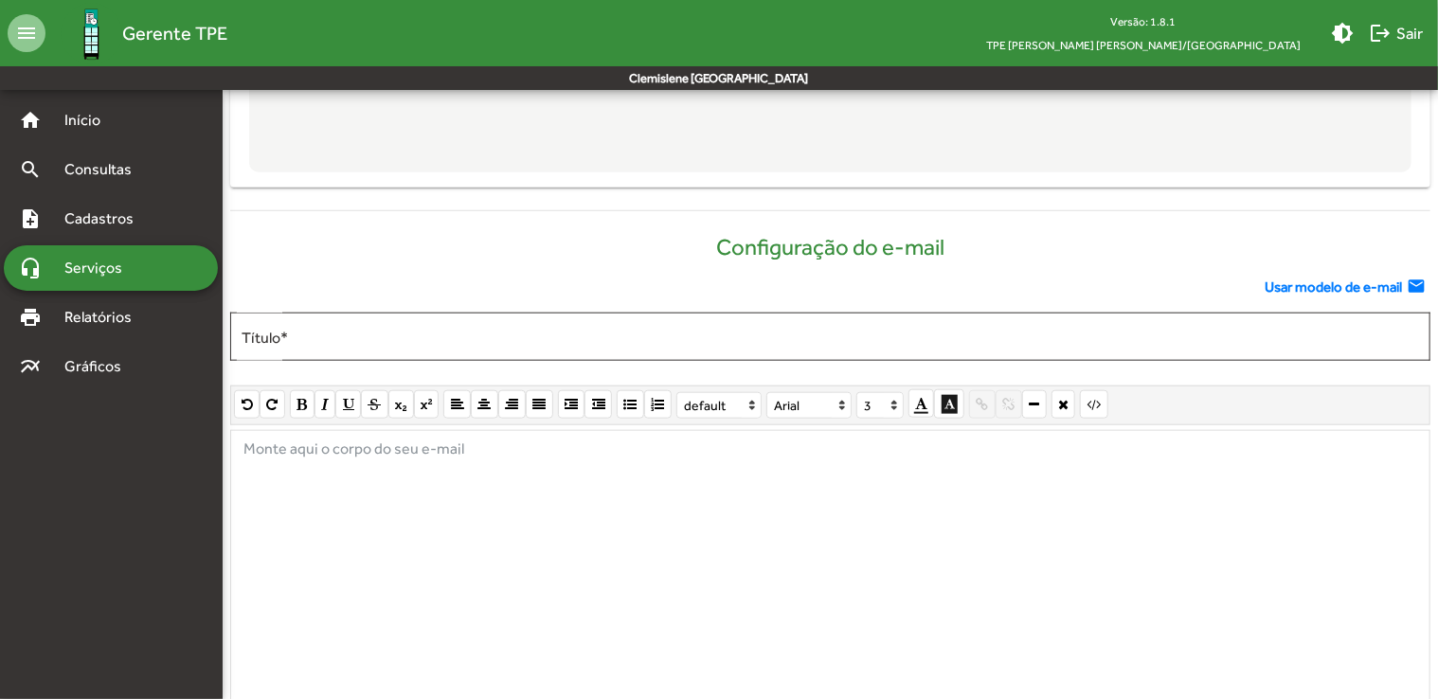
scroll to position [853, 0]
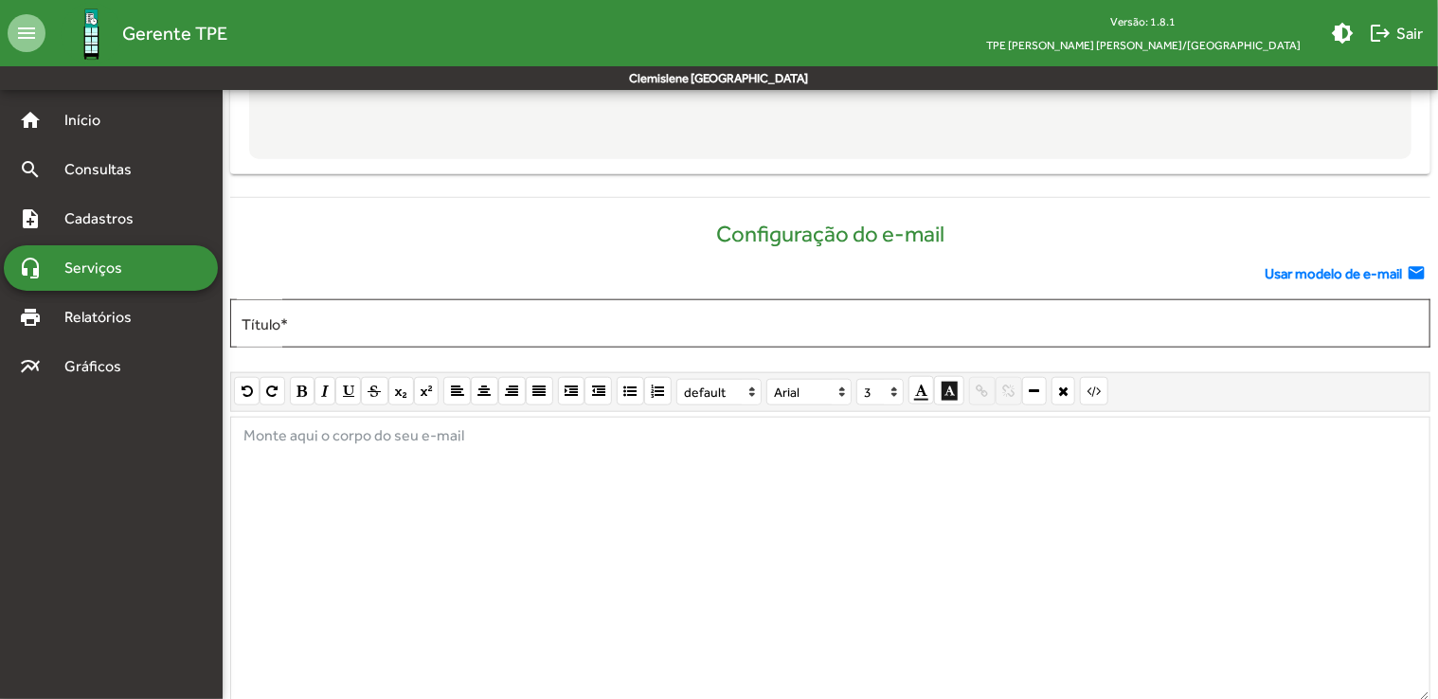
click at [1304, 273] on span "Usar modelo de e-mail" at bounding box center [1333, 274] width 137 height 22
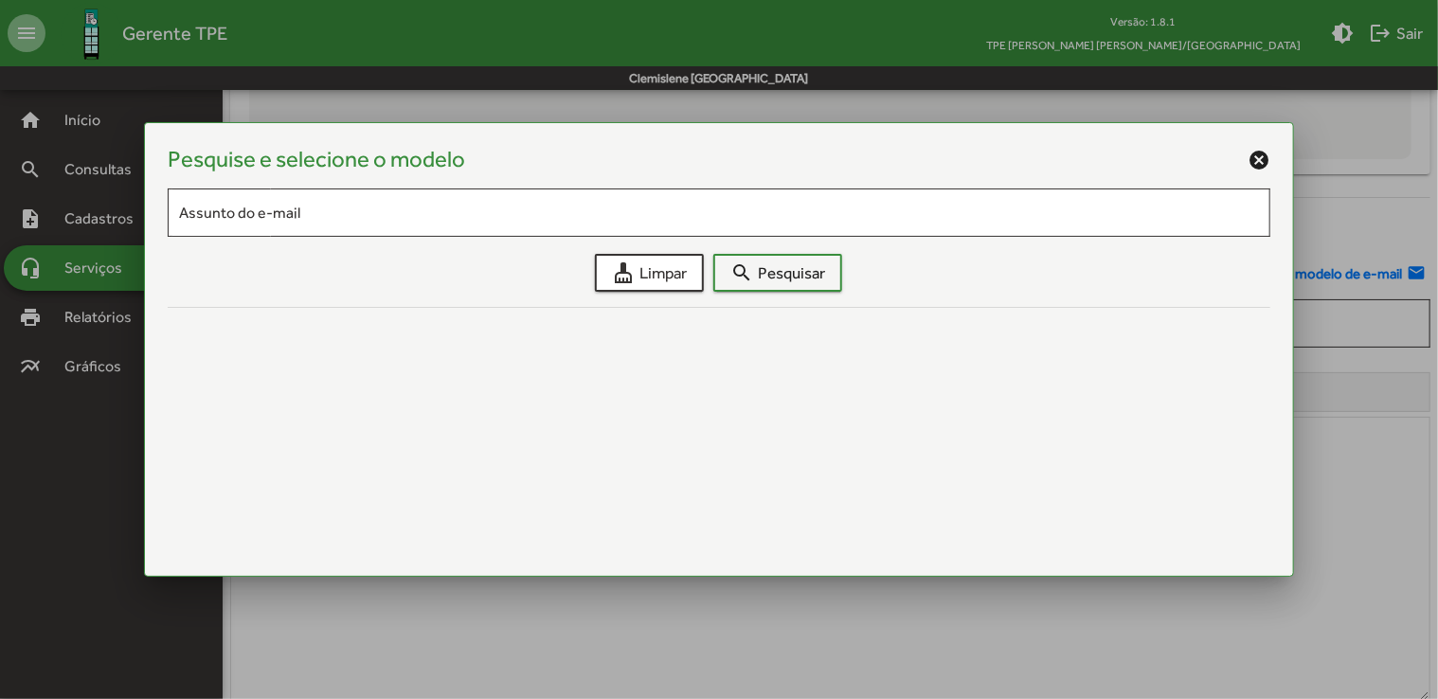
scroll to position [0, 0]
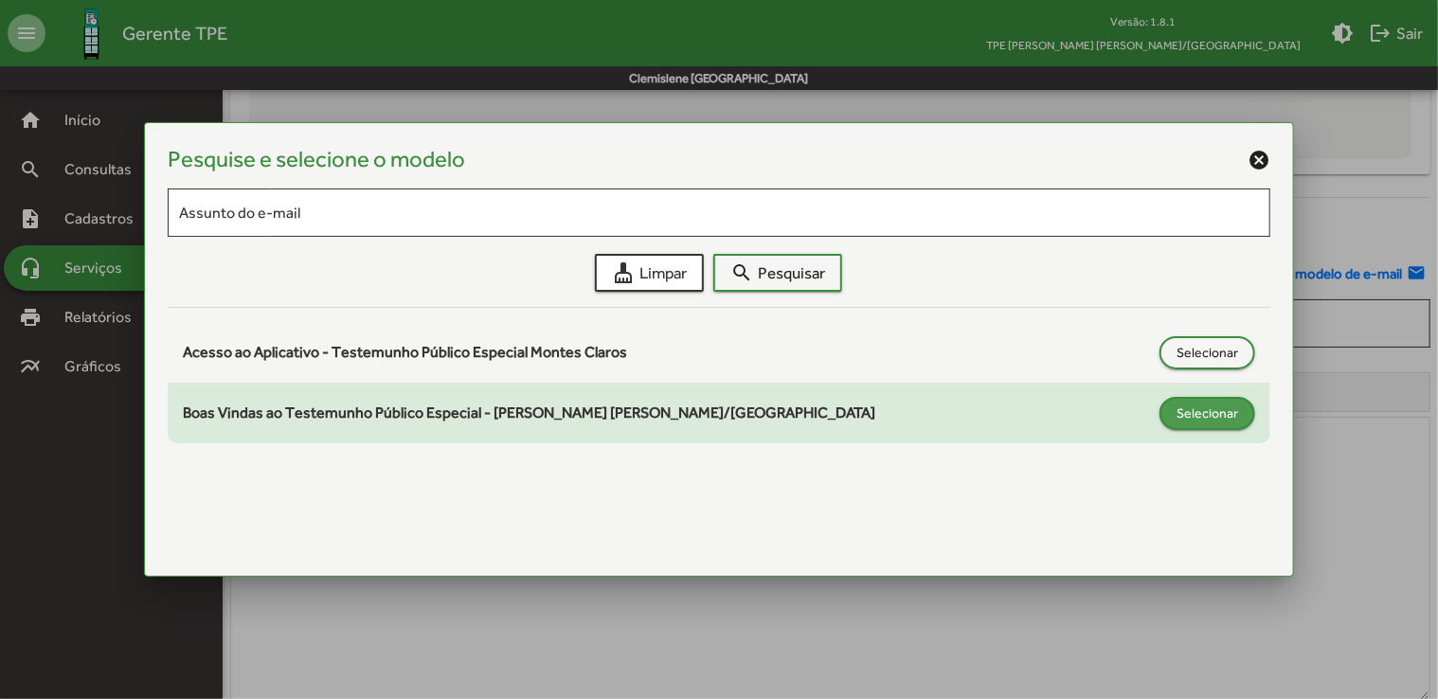
click at [1181, 407] on span "Selecionar" at bounding box center [1208, 413] width 62 height 34
type input "**********"
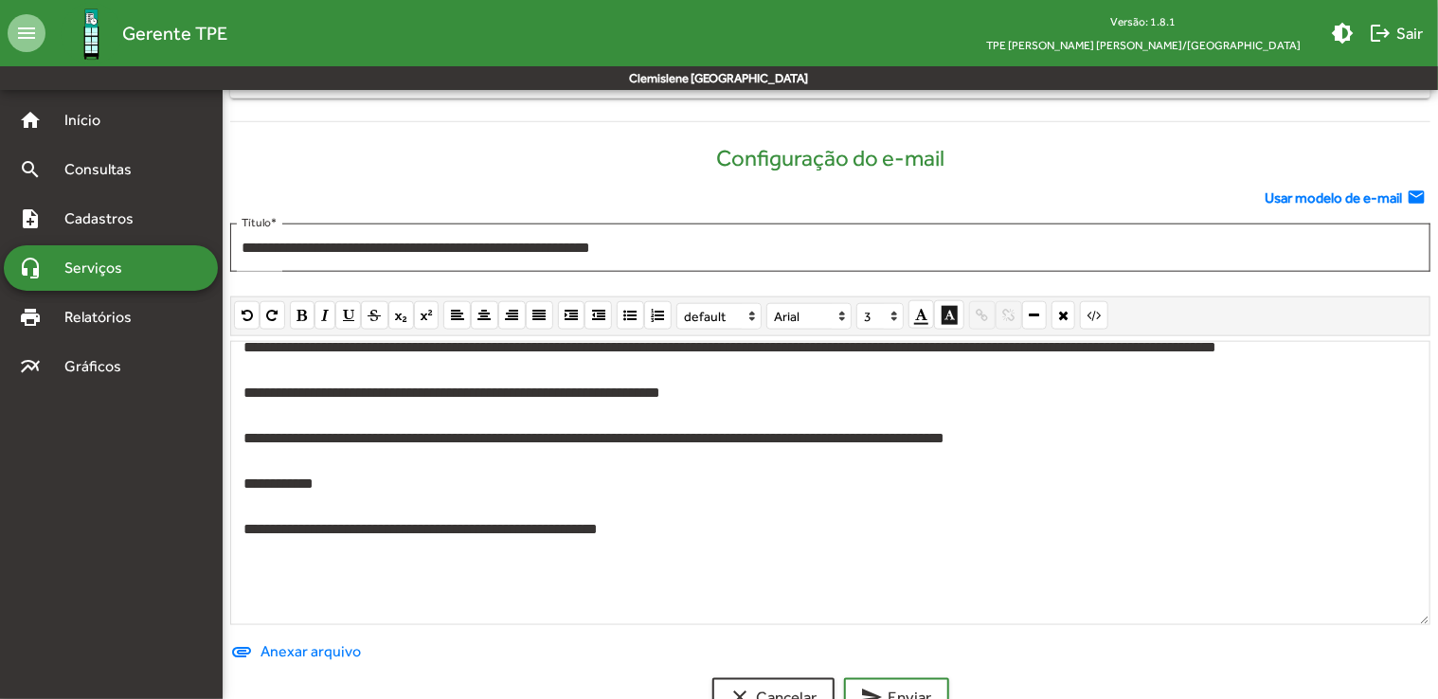
scroll to position [980, 0]
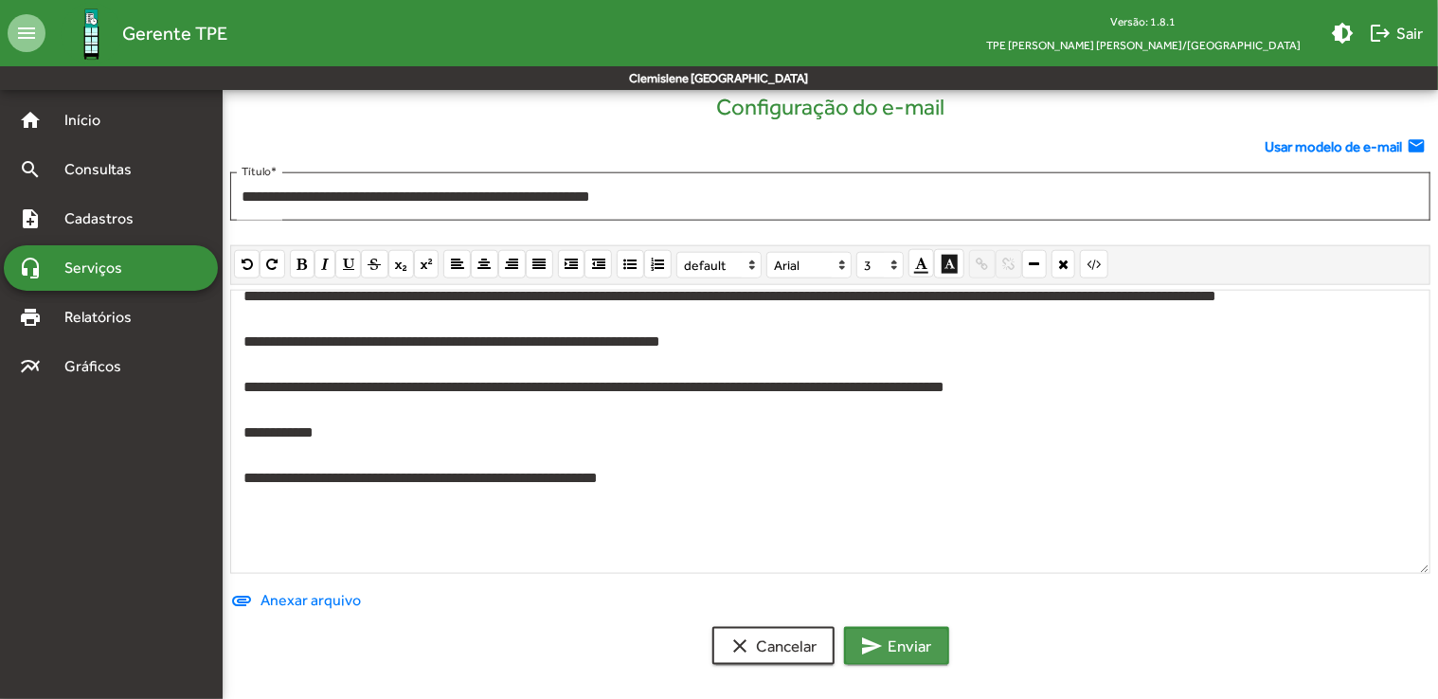
click at [895, 646] on span "send Enviar" at bounding box center [896, 646] width 71 height 34
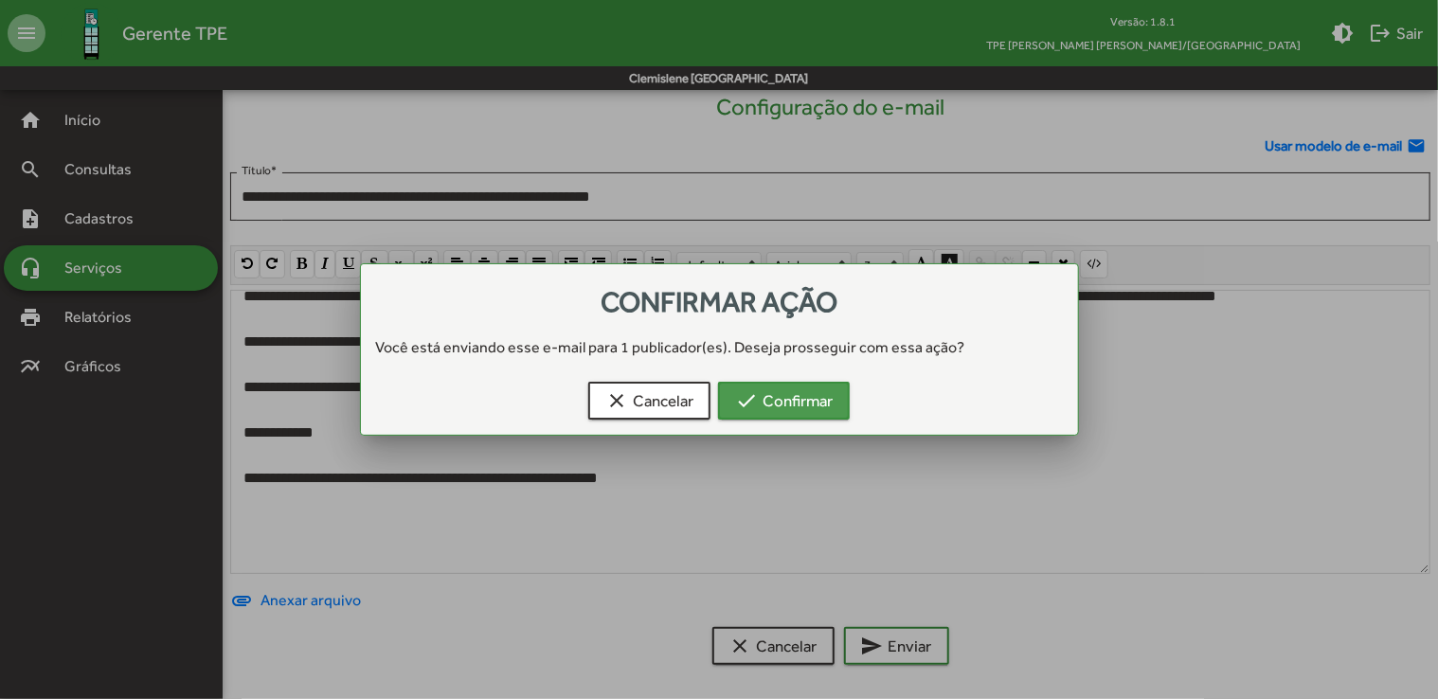
click at [814, 400] on span "check Confirmar" at bounding box center [784, 401] width 98 height 34
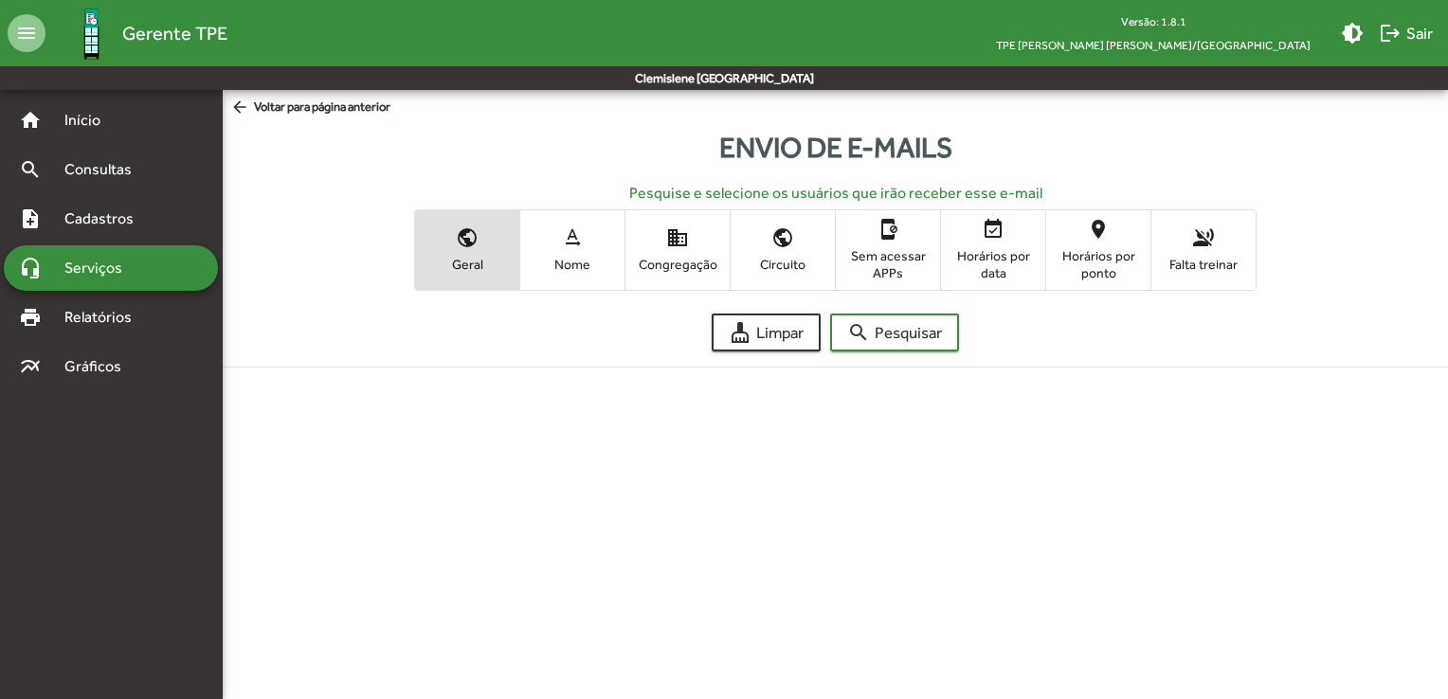
click at [563, 279] on span "text_rotation_none Nome" at bounding box center [572, 250] width 104 height 62
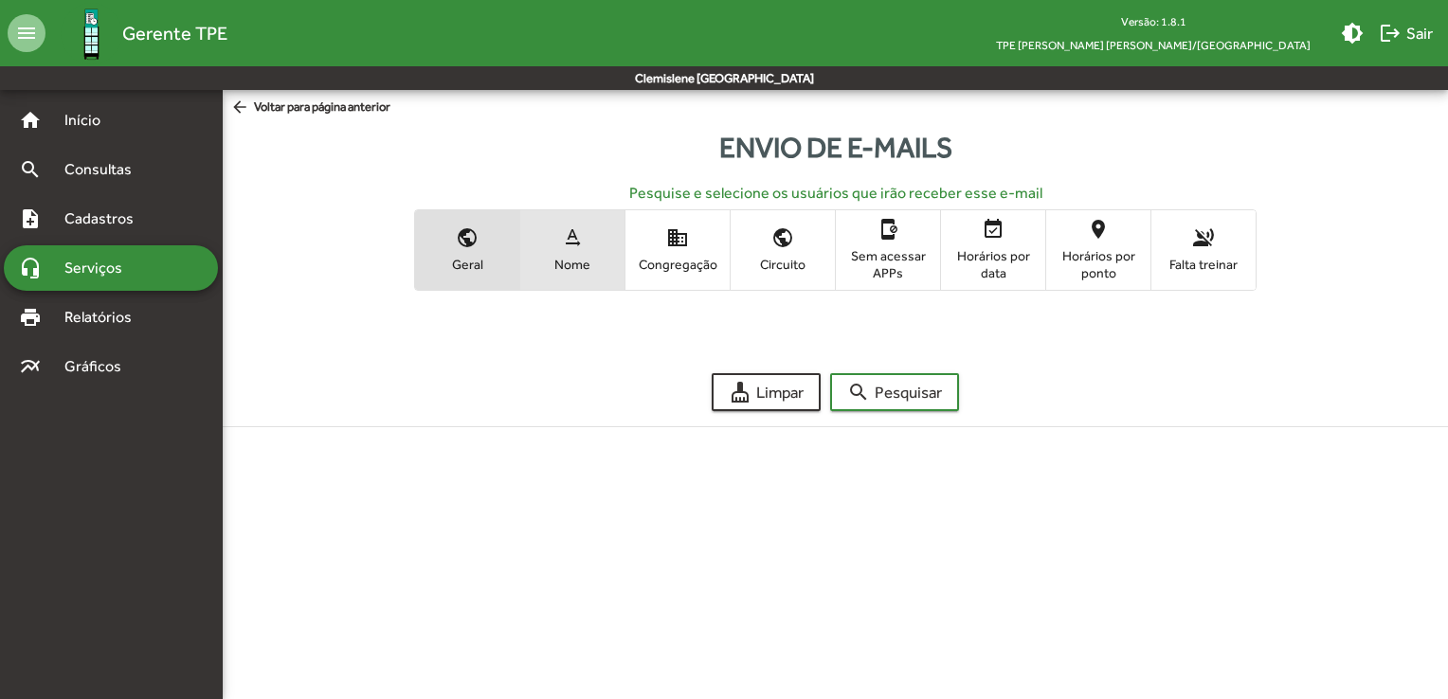
click at [549, 274] on span "text_rotation_none Nome" at bounding box center [572, 250] width 104 height 62
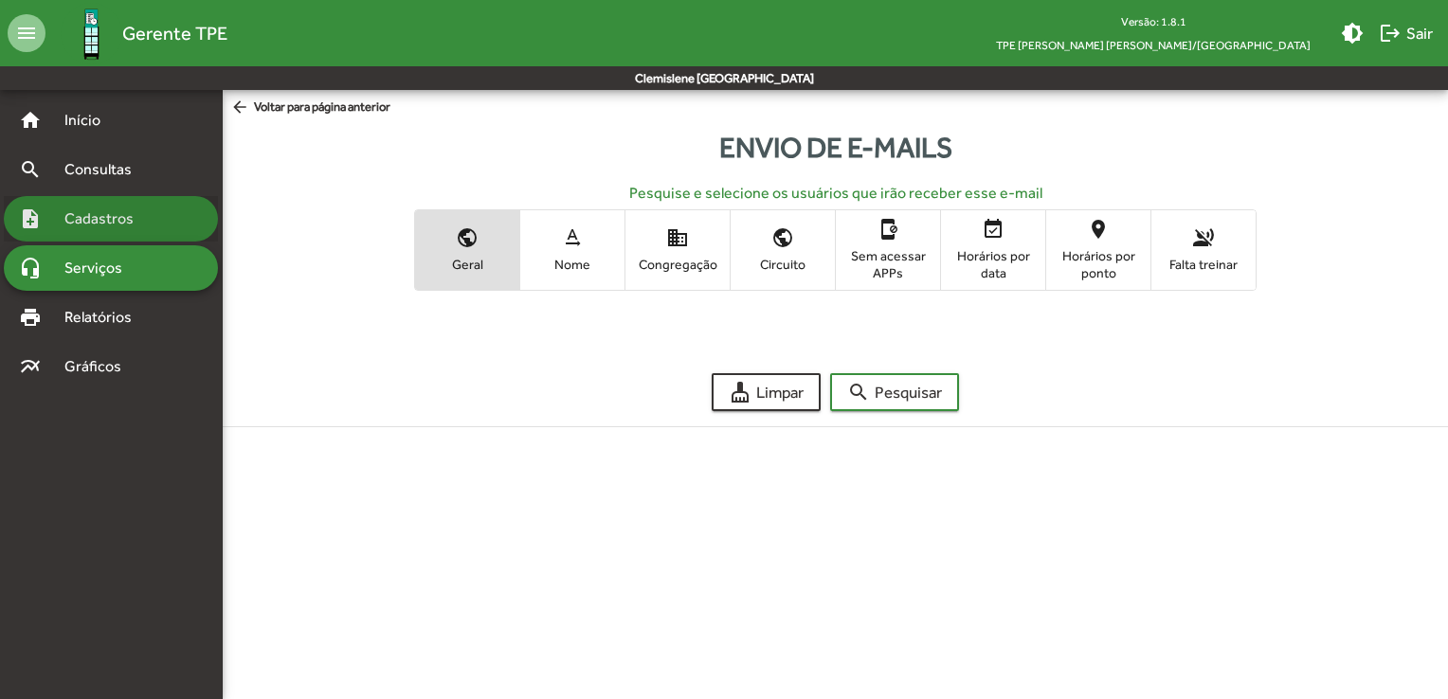
click at [102, 211] on span "Cadastros" at bounding box center [105, 218] width 105 height 23
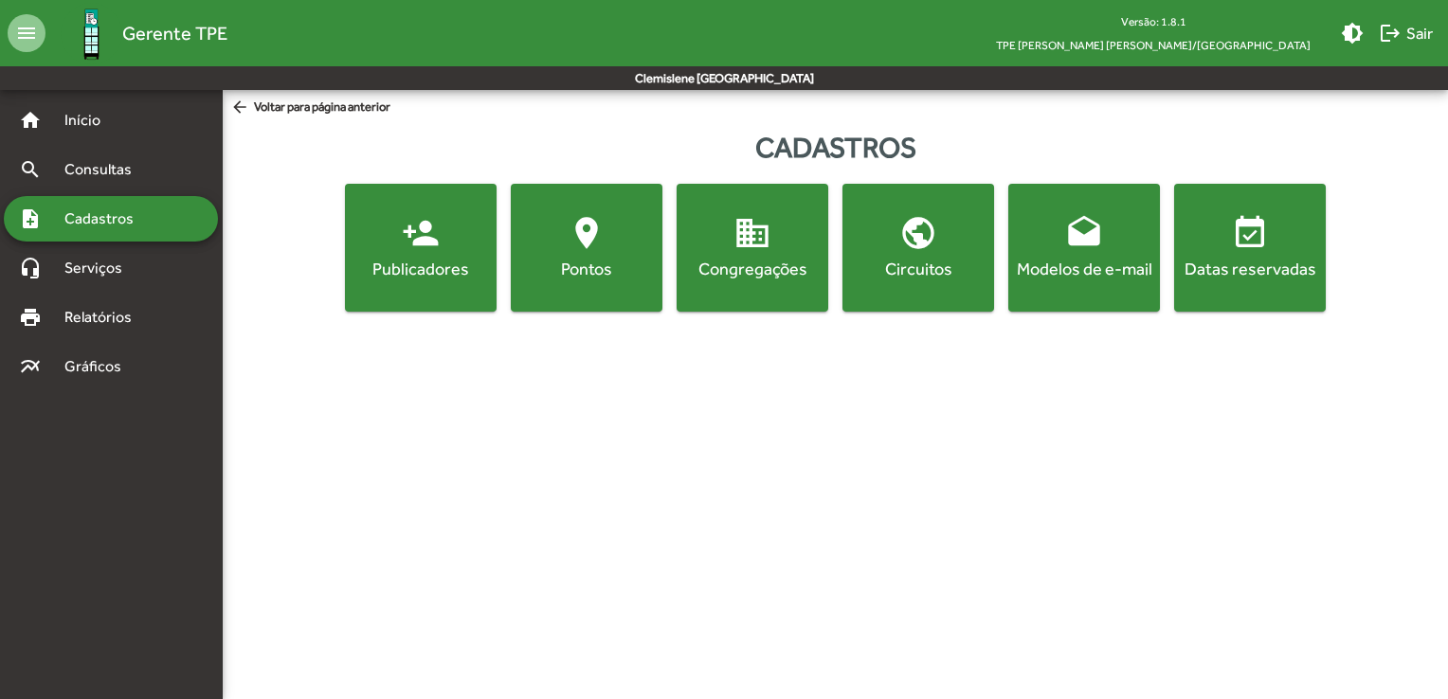
click at [452, 282] on button "person_add Publicadores" at bounding box center [421, 248] width 152 height 128
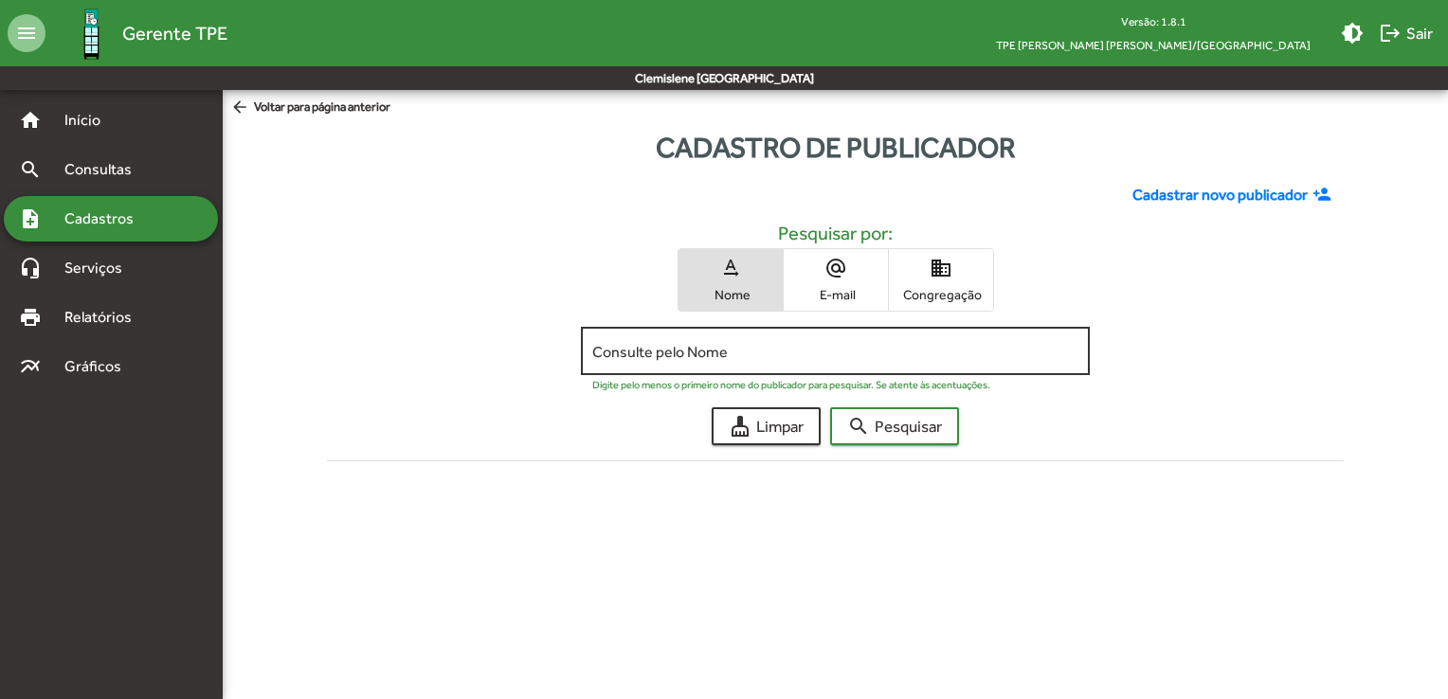
click at [748, 335] on div "Consulte pelo Nome" at bounding box center [835, 349] width 486 height 52
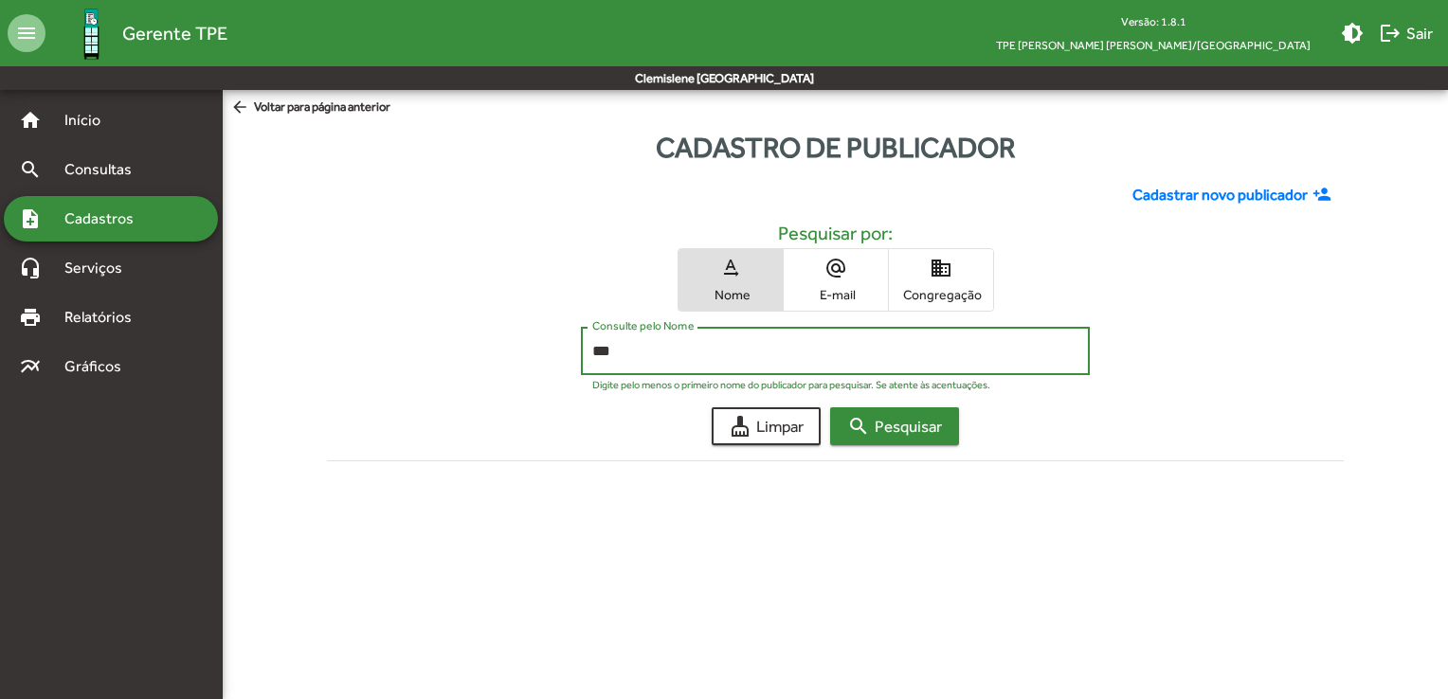
type input "***"
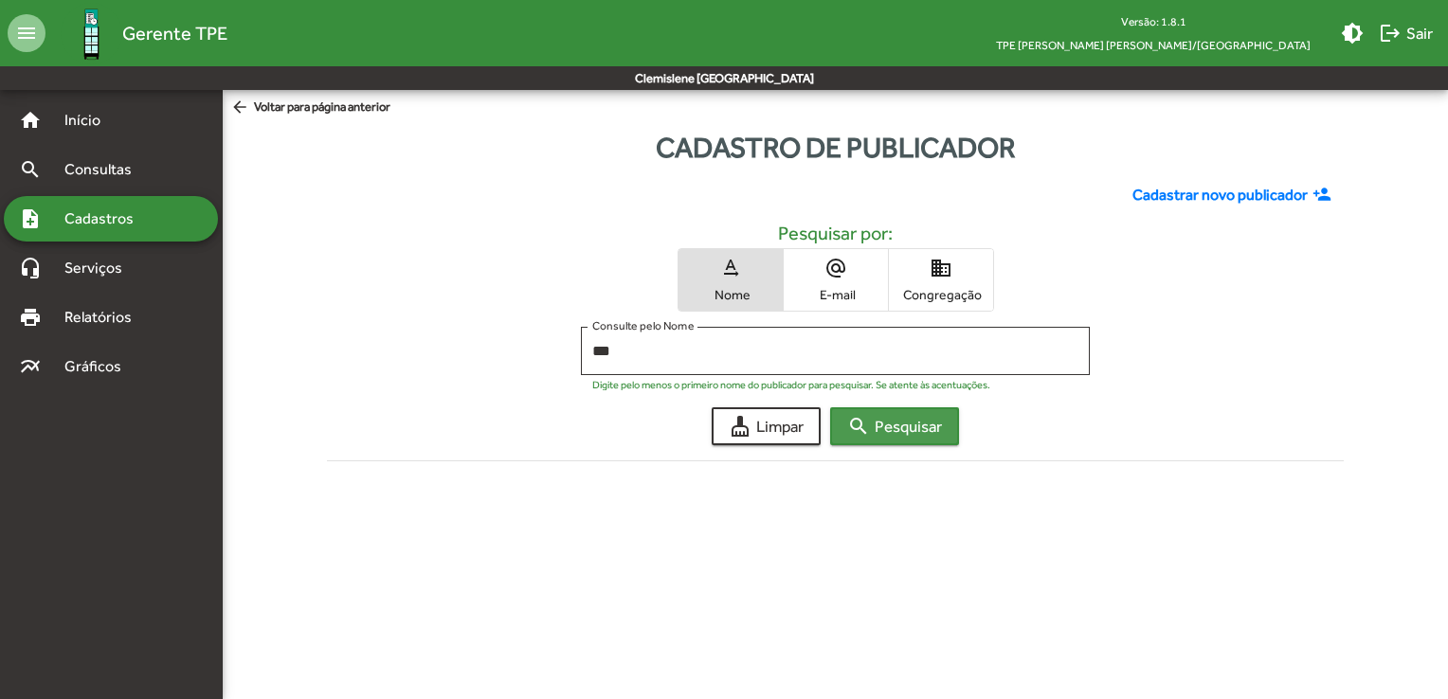
click at [919, 438] on span "search Pesquisar" at bounding box center [894, 426] width 95 height 34
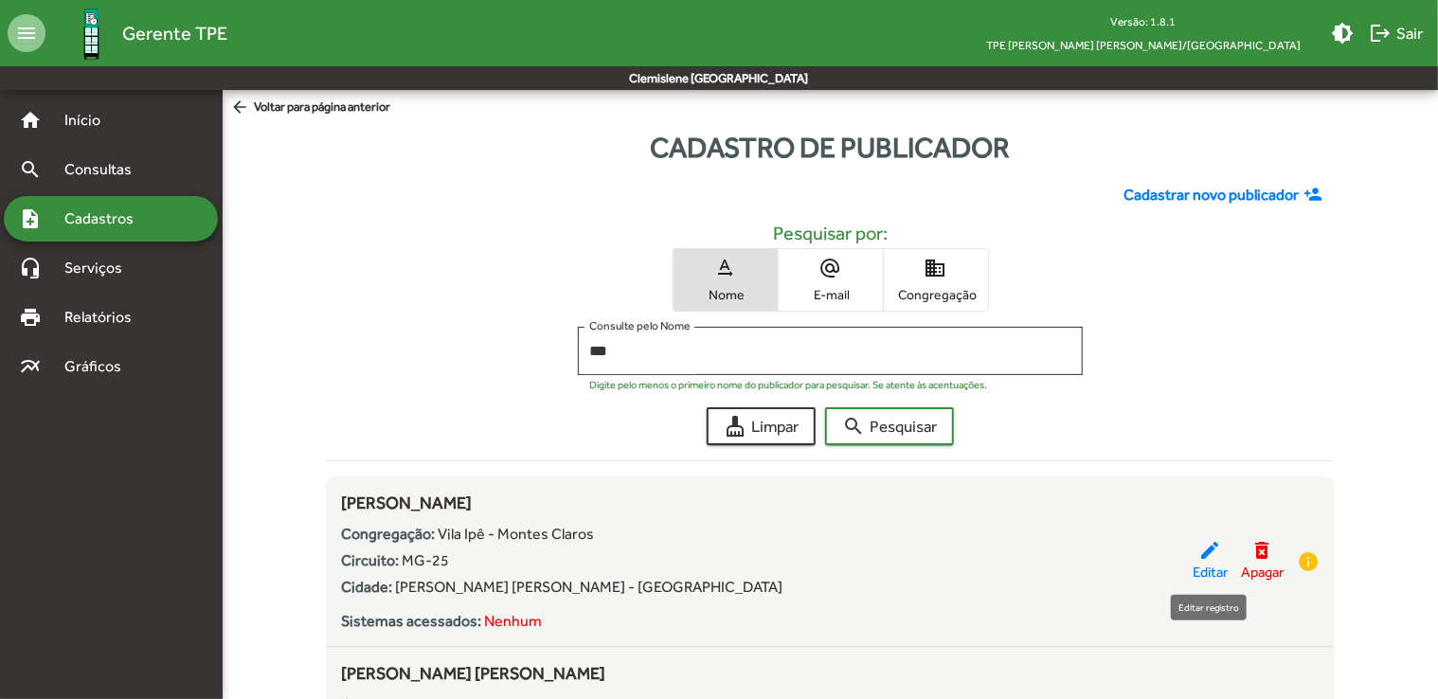
click at [1203, 562] on span "Editar" at bounding box center [1210, 573] width 35 height 22
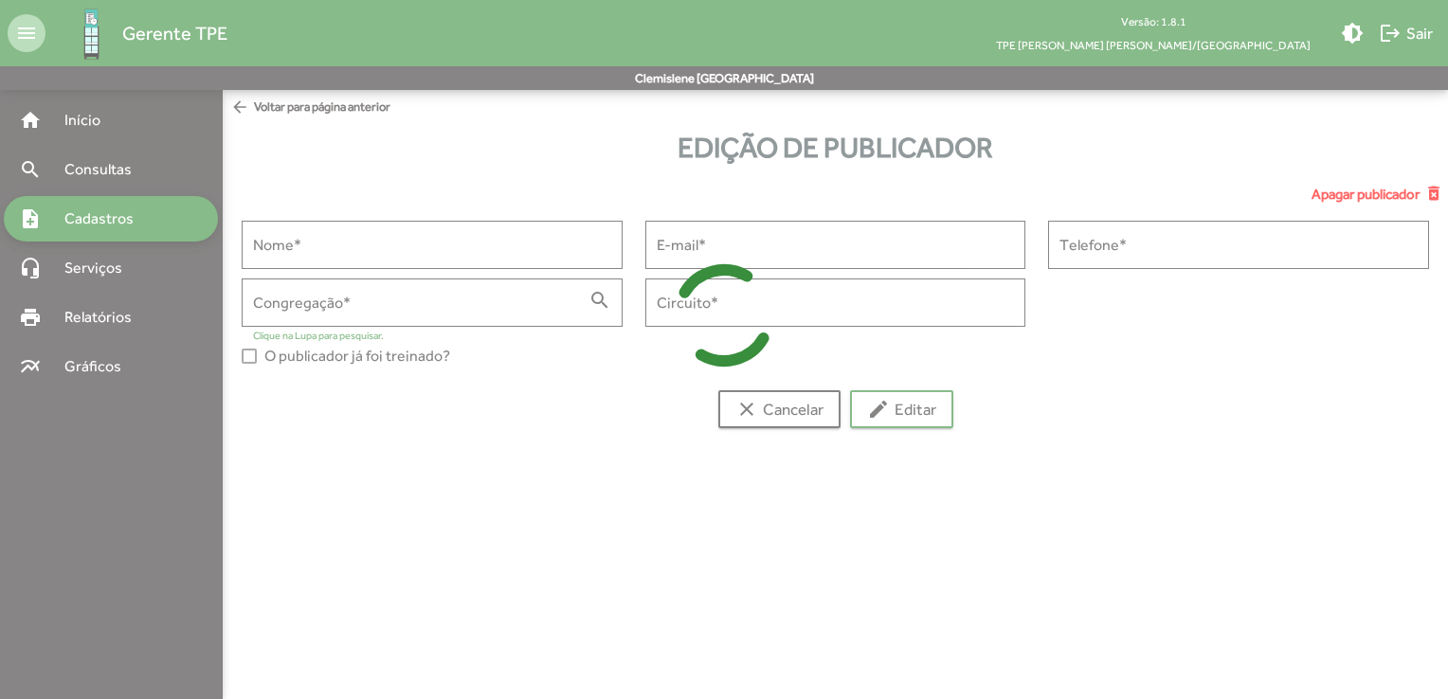
type input "**********"
type input "*****"
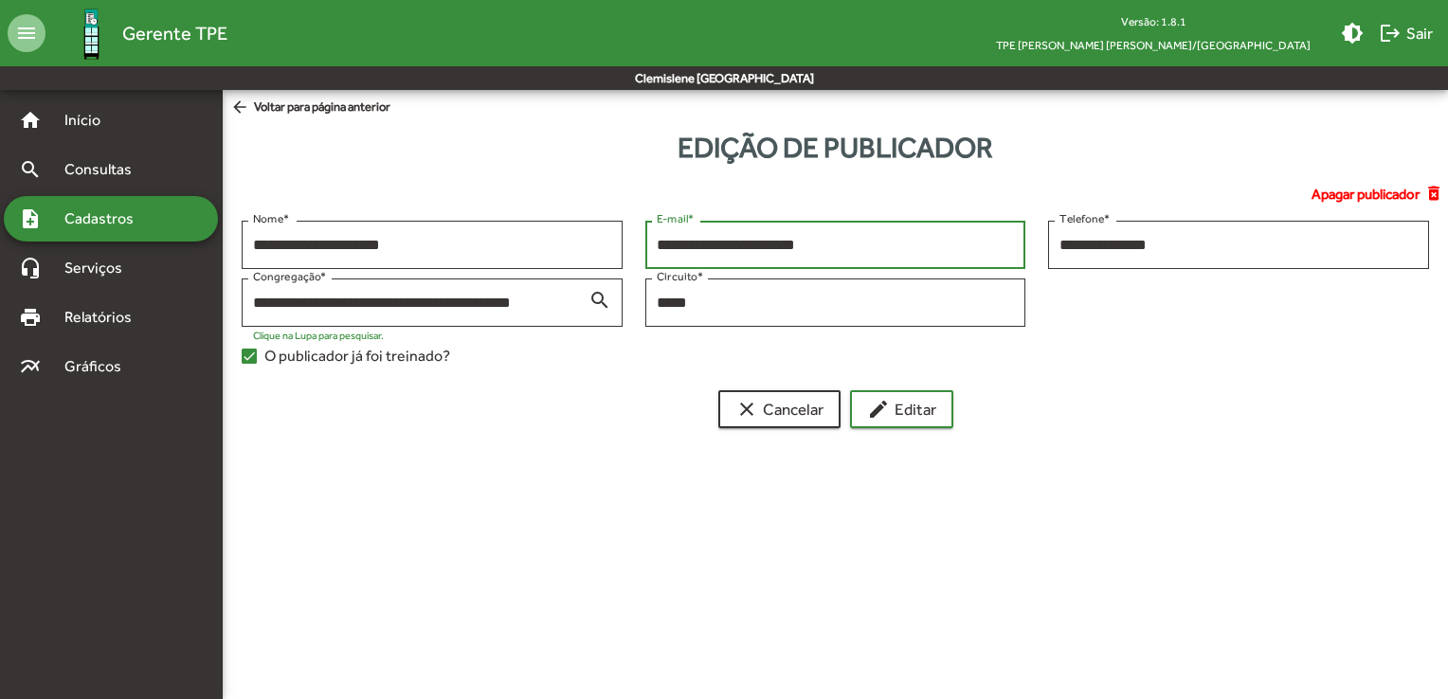
click at [754, 240] on input "**********" at bounding box center [836, 245] width 358 height 17
type input "**********"
click at [897, 415] on span "edit Editar" at bounding box center [901, 409] width 69 height 34
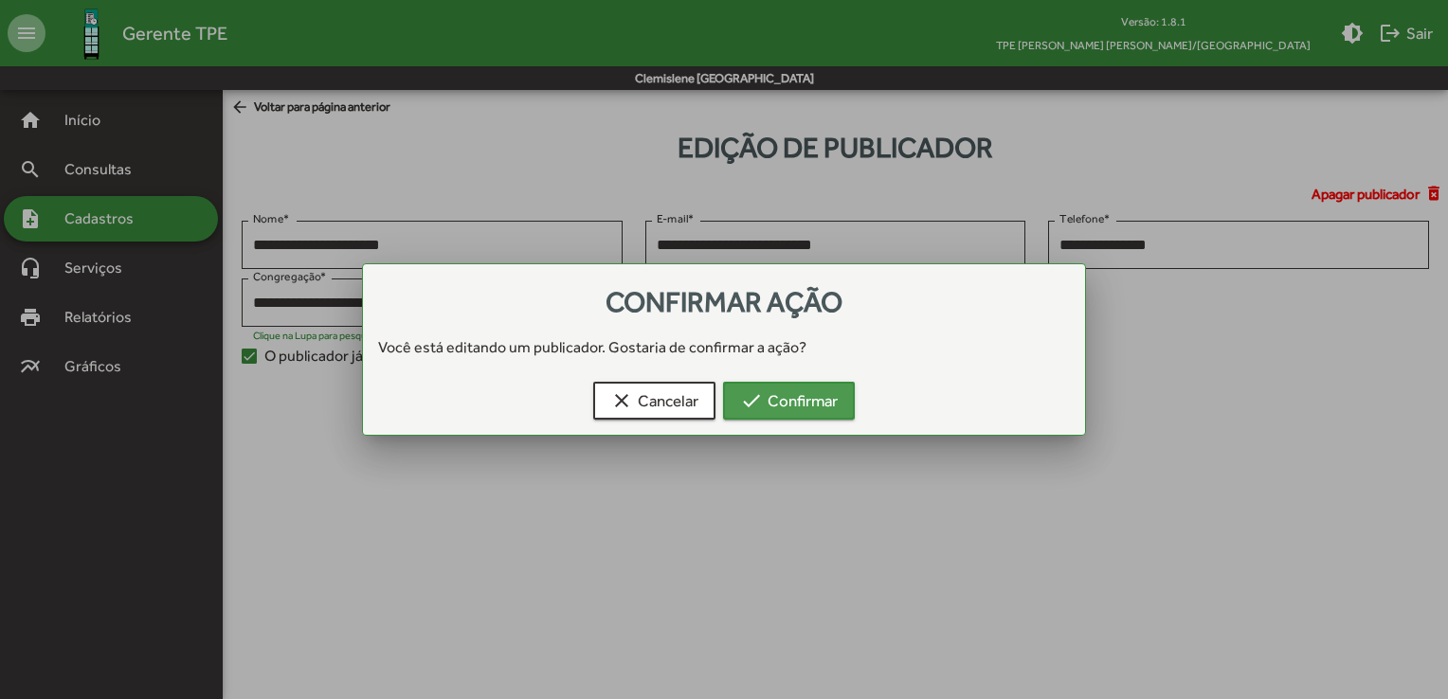
click at [805, 404] on span "check Confirmar" at bounding box center [789, 401] width 98 height 34
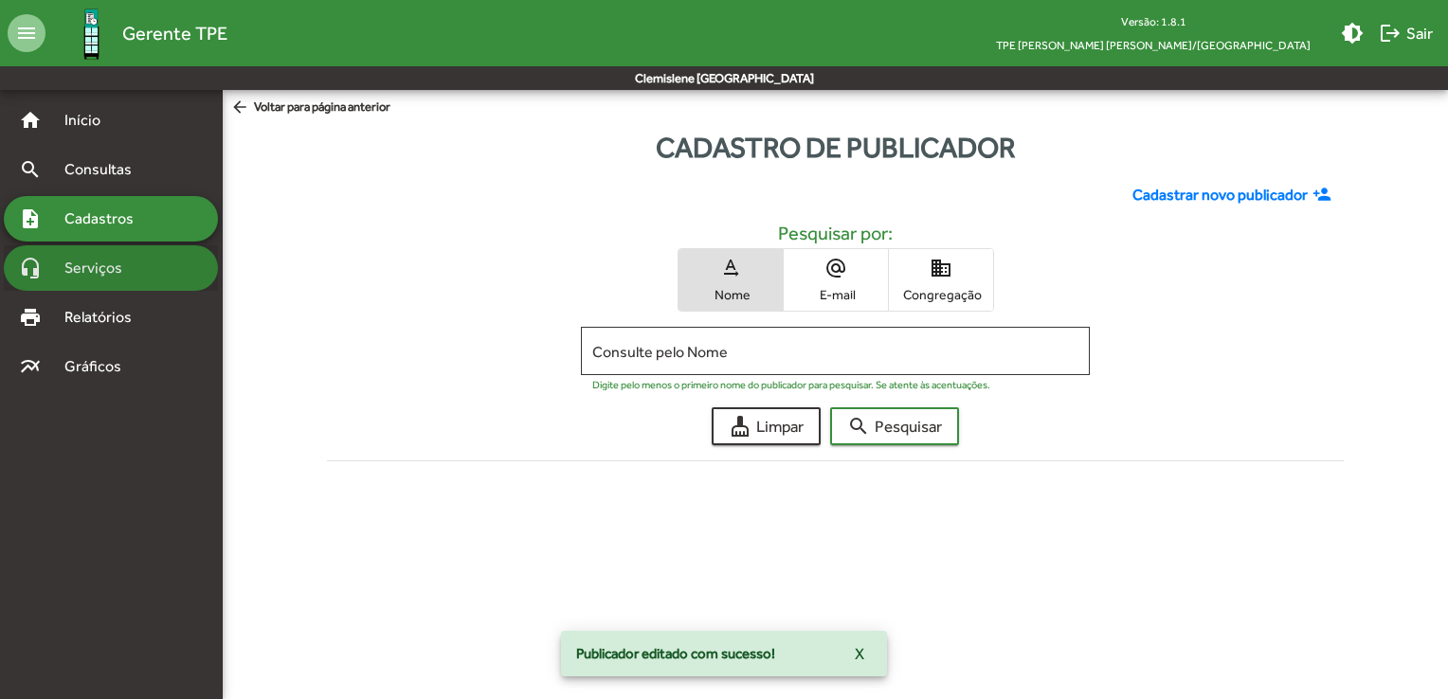
click at [114, 272] on span "Serviços" at bounding box center [100, 268] width 95 height 23
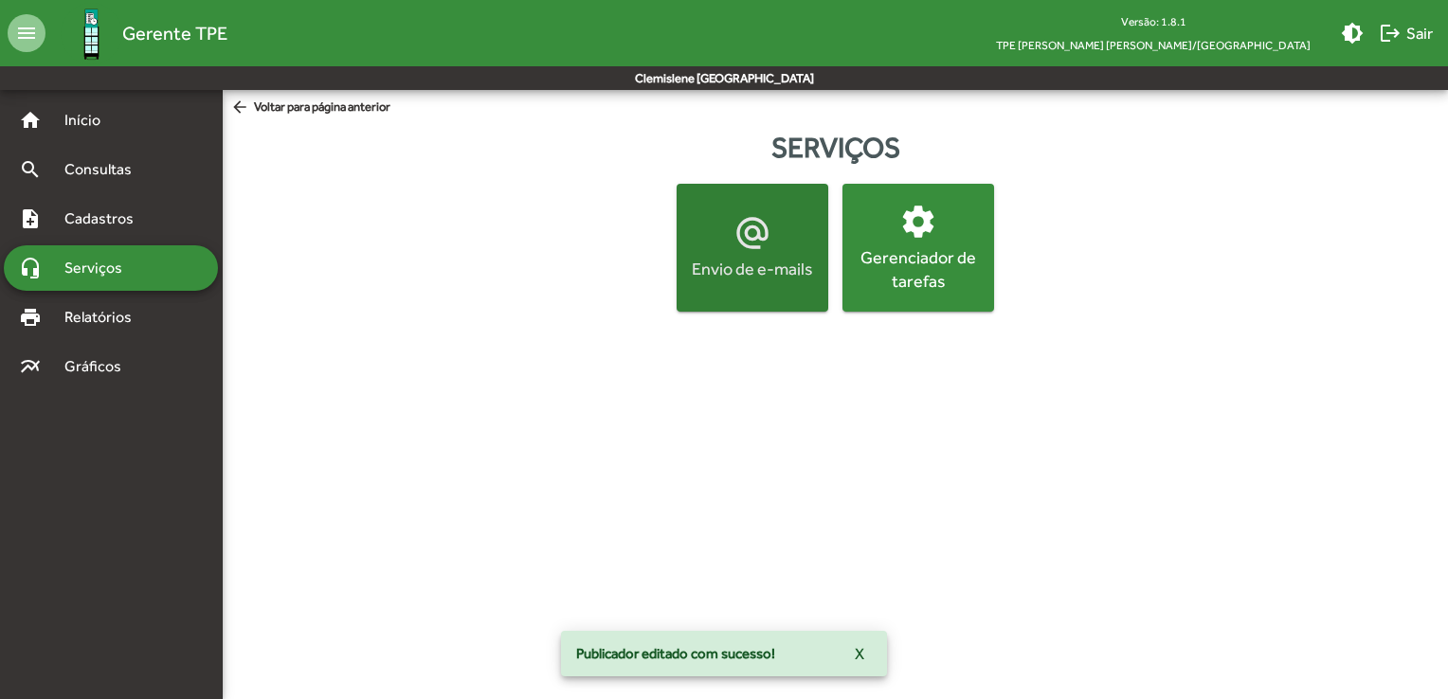
click at [698, 299] on button "alternate_email Envio de e-mails" at bounding box center [752, 248] width 152 height 128
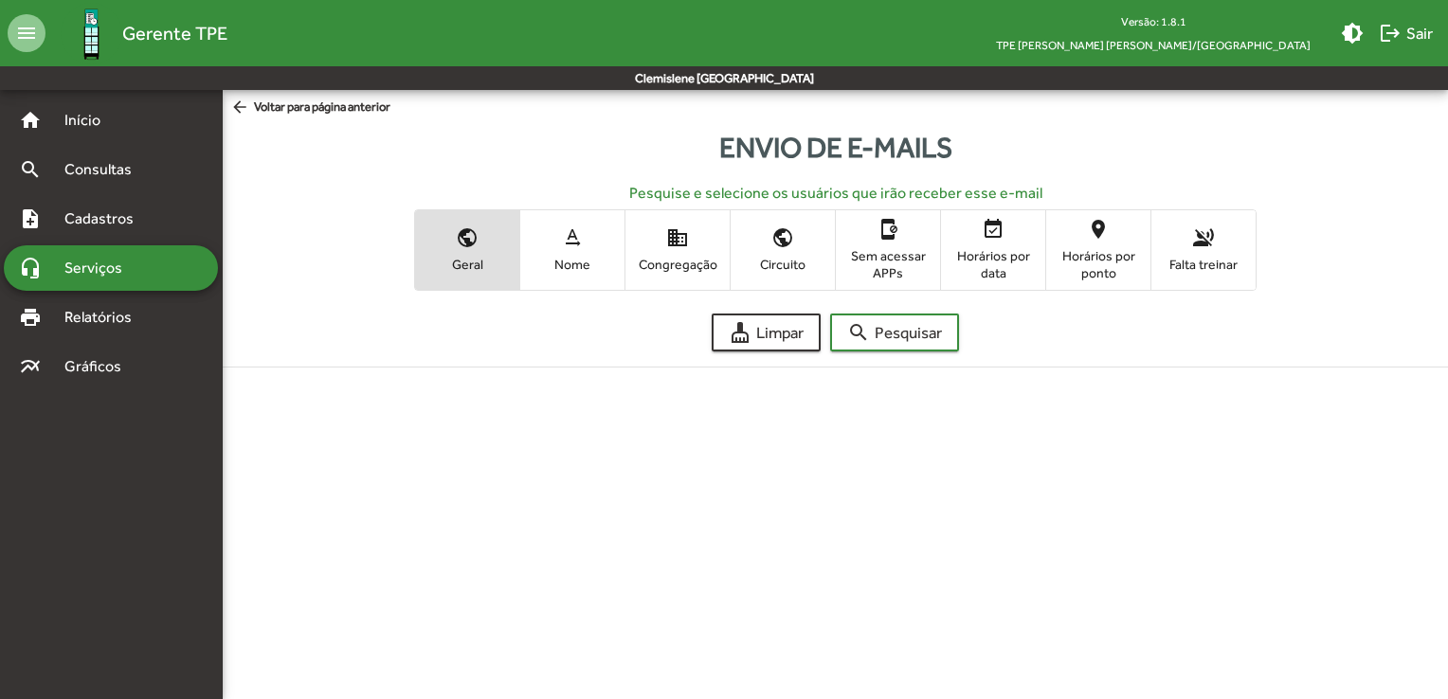
click at [587, 257] on span "Nome" at bounding box center [572, 264] width 95 height 17
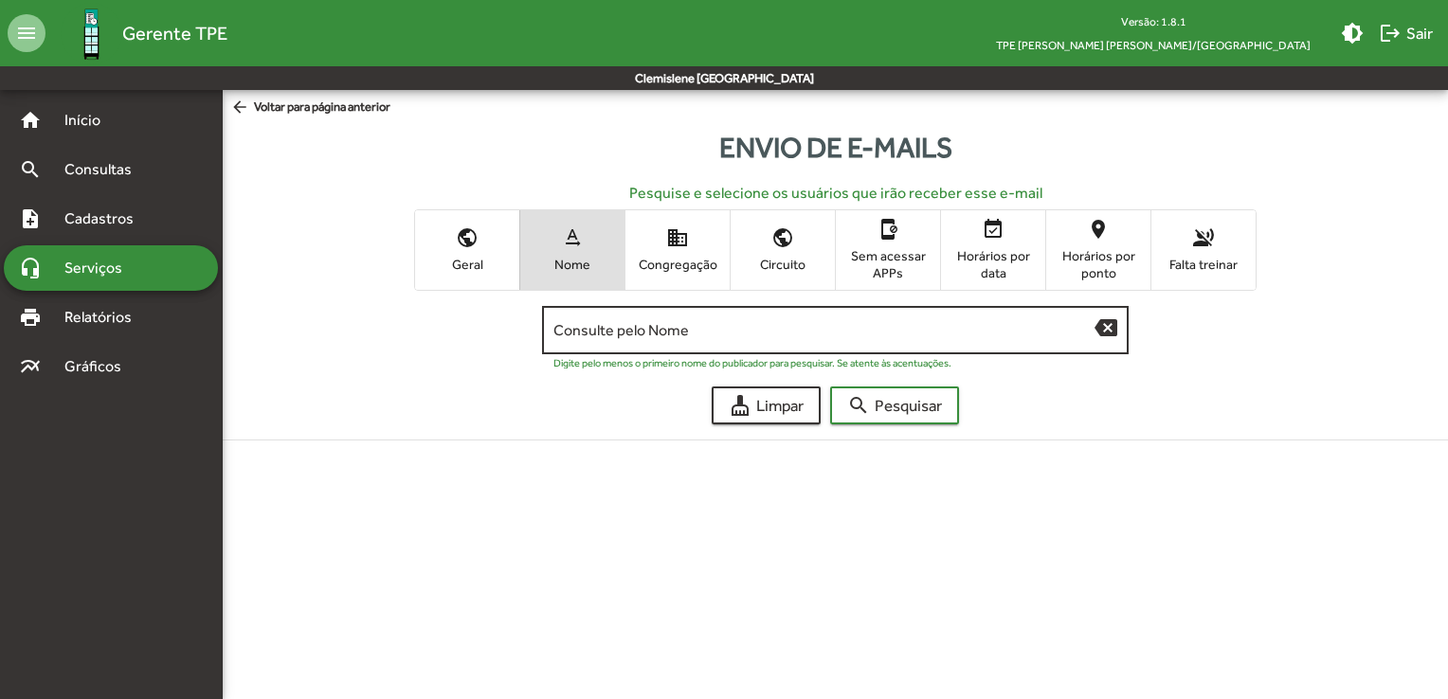
click at [688, 343] on div "Consulte pelo Nome" at bounding box center [823, 328] width 541 height 52
type input "***"
click at [894, 417] on span "search Pesquisar" at bounding box center [894, 405] width 95 height 34
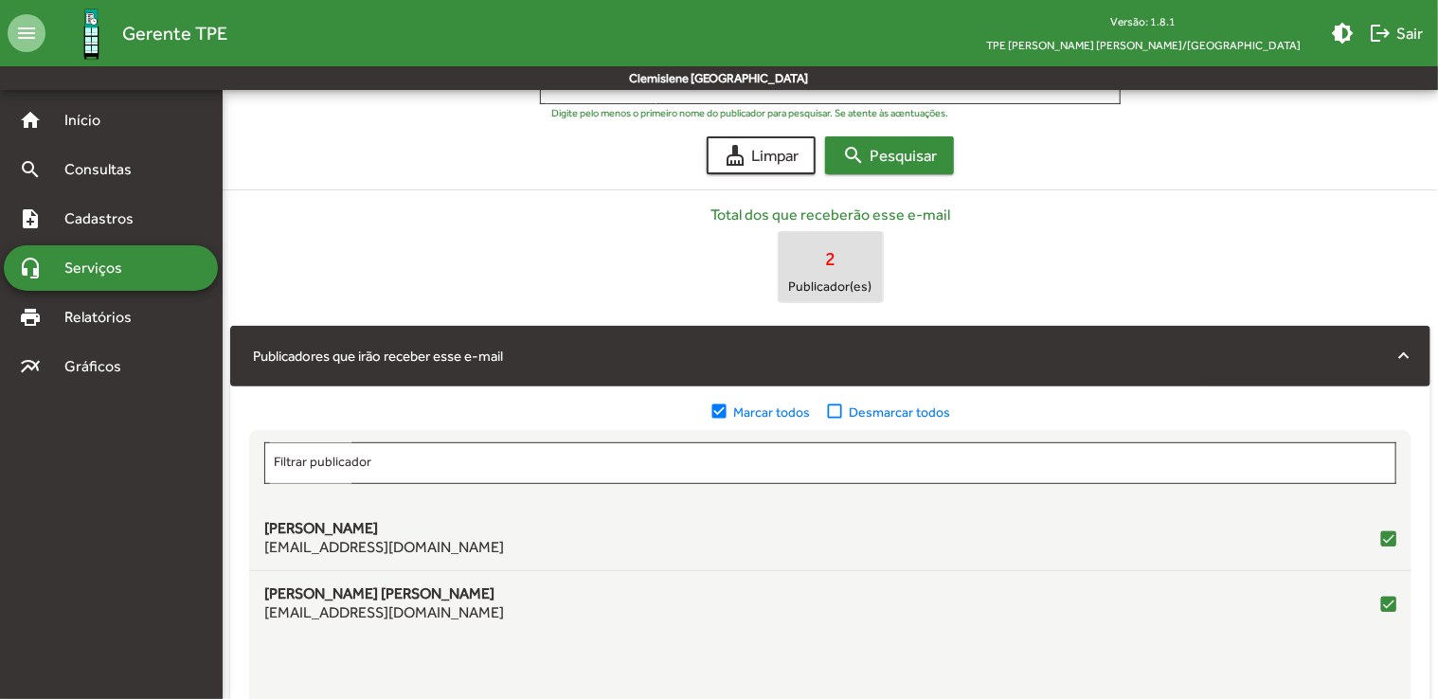
scroll to position [379, 0]
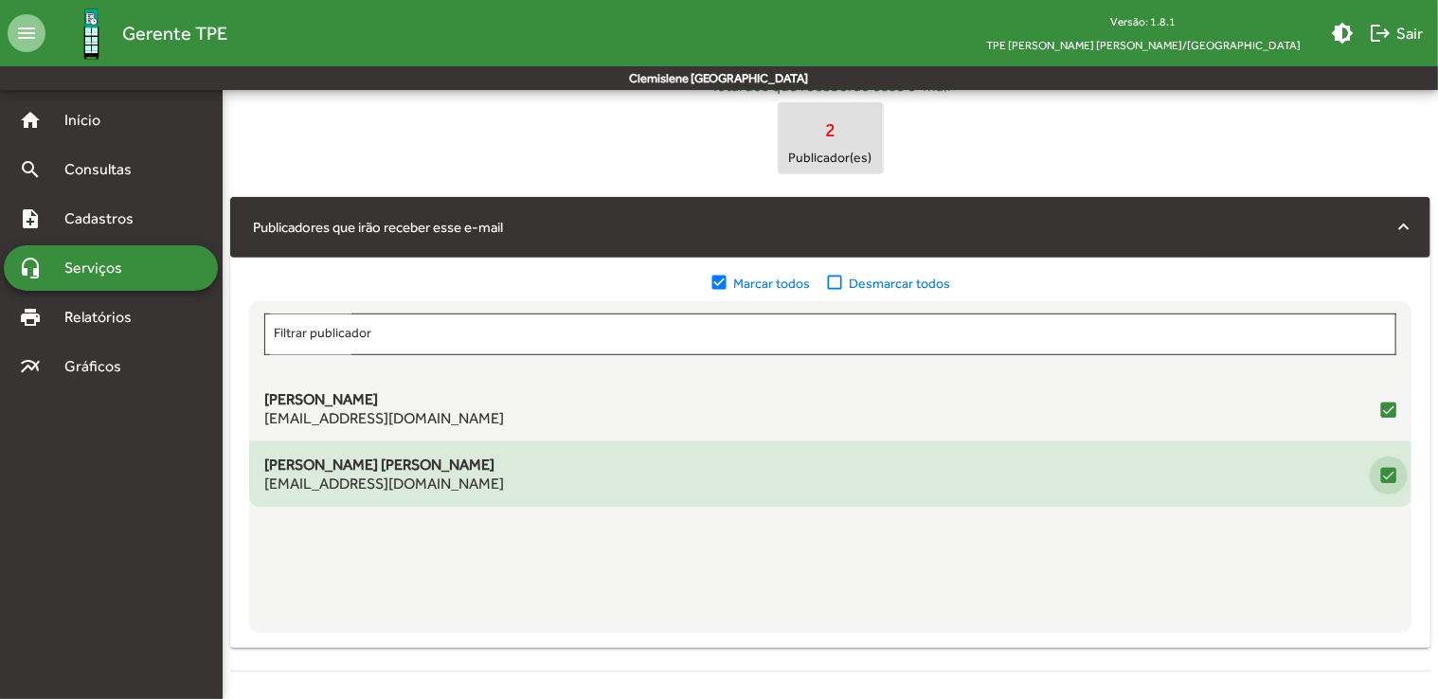
click at [1389, 474] on div at bounding box center [1388, 475] width 15 height 15
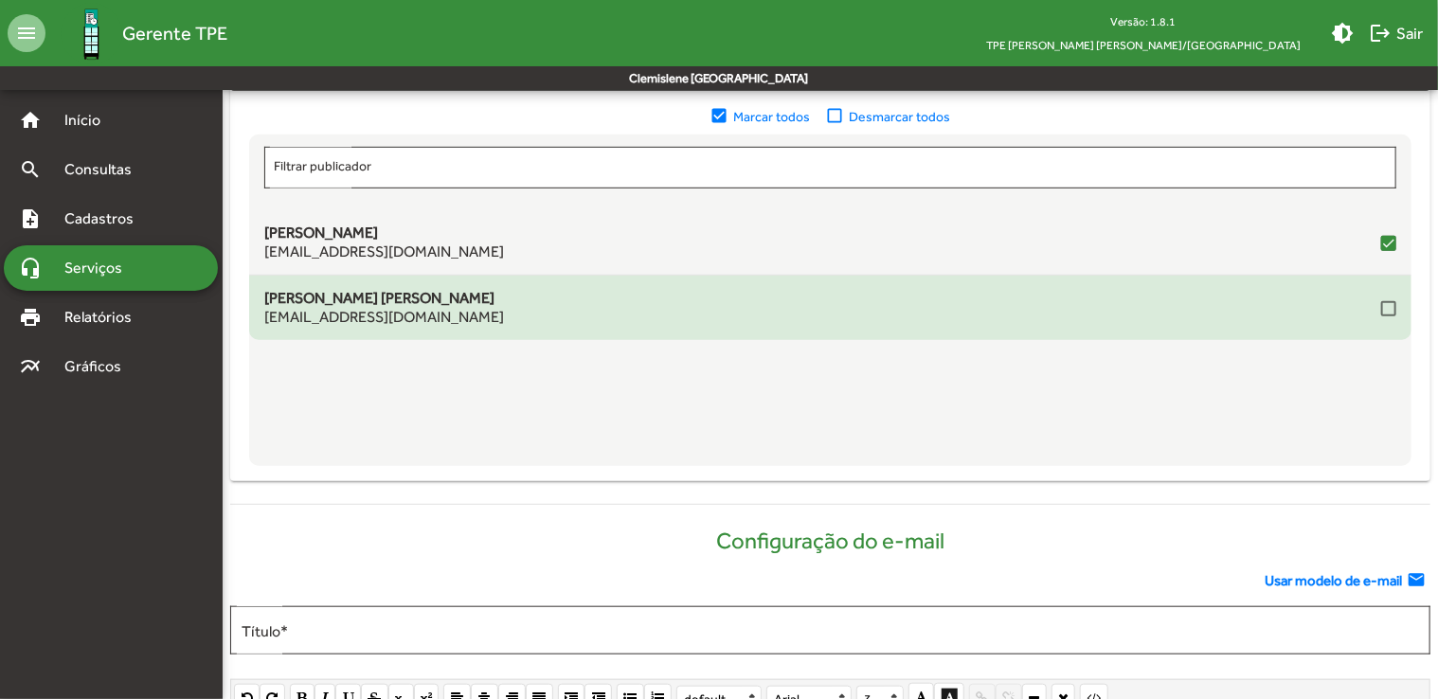
scroll to position [568, 0]
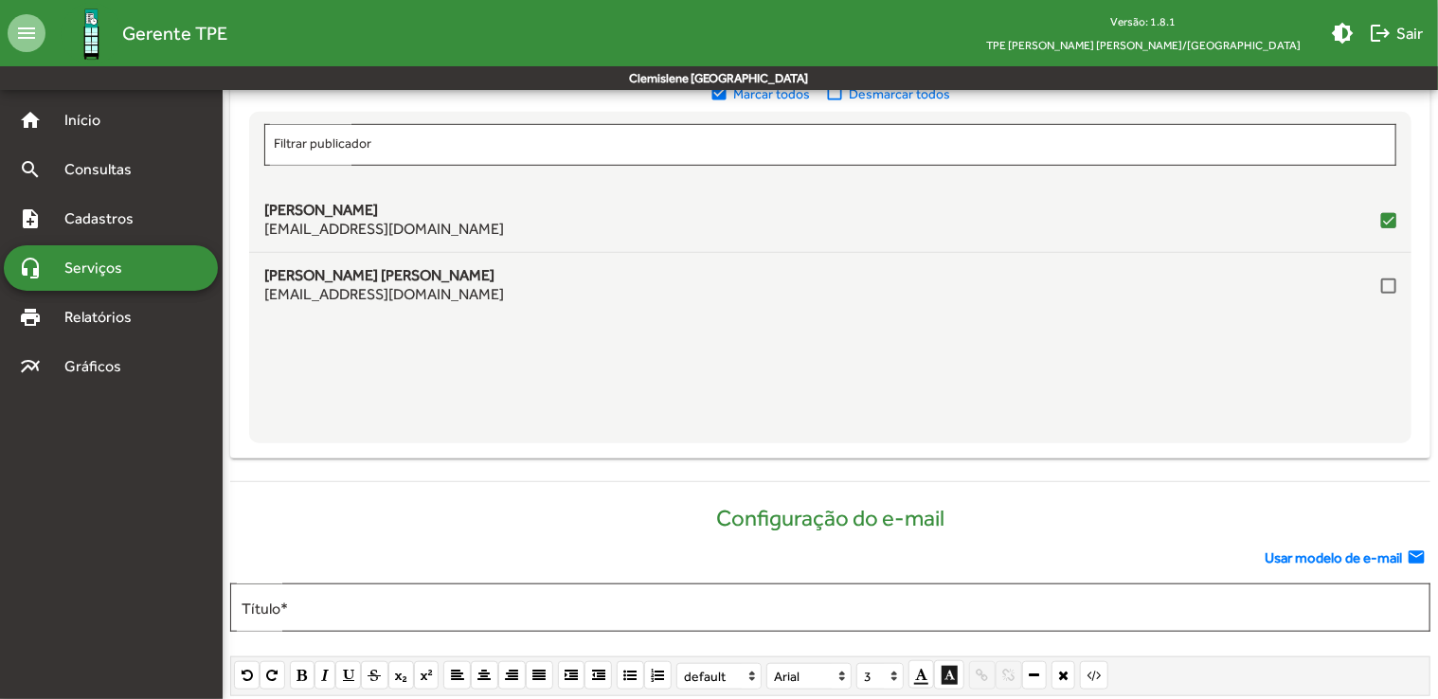
click at [1271, 551] on span "Usar modelo de e-mail" at bounding box center [1333, 559] width 137 height 22
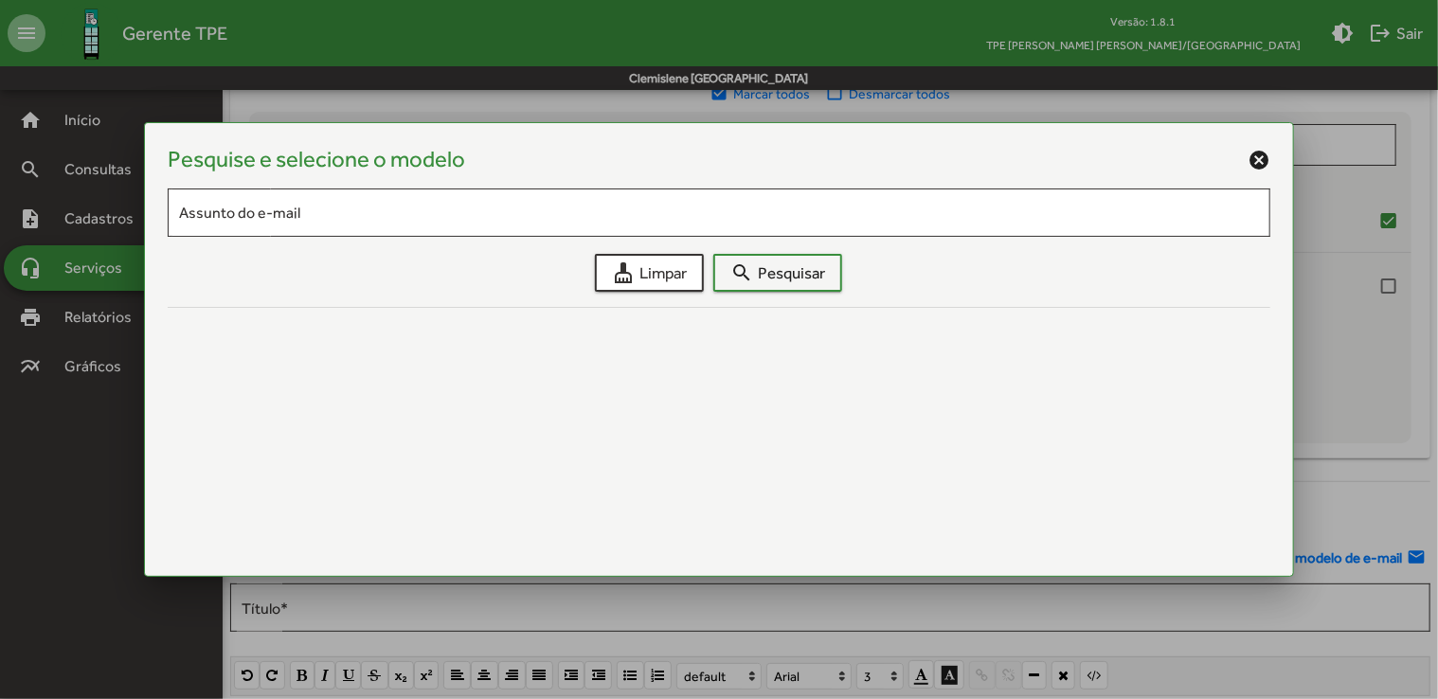
scroll to position [0, 0]
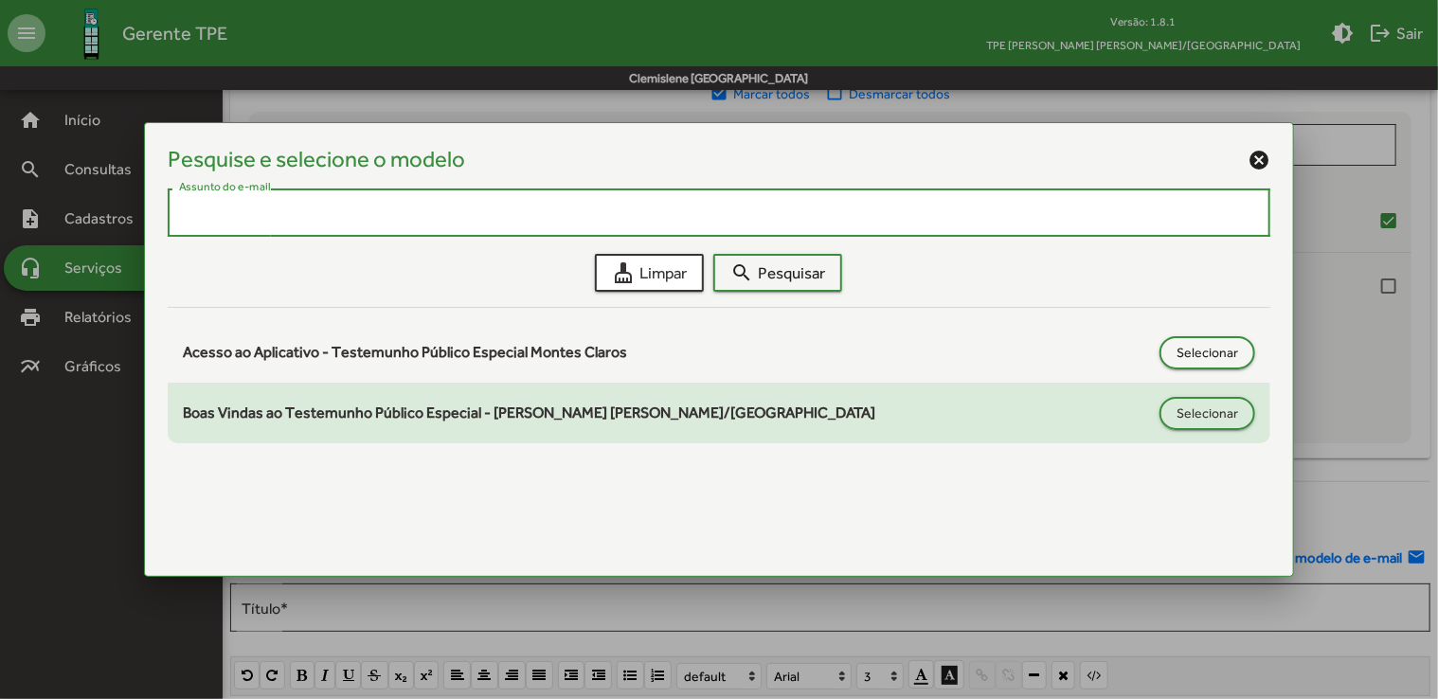
click at [620, 423] on div "Boas Vindas ao Testemunho Público Especial - [PERSON_NAME] [PERSON_NAME]/MG Sel…" at bounding box center [719, 413] width 1072 height 33
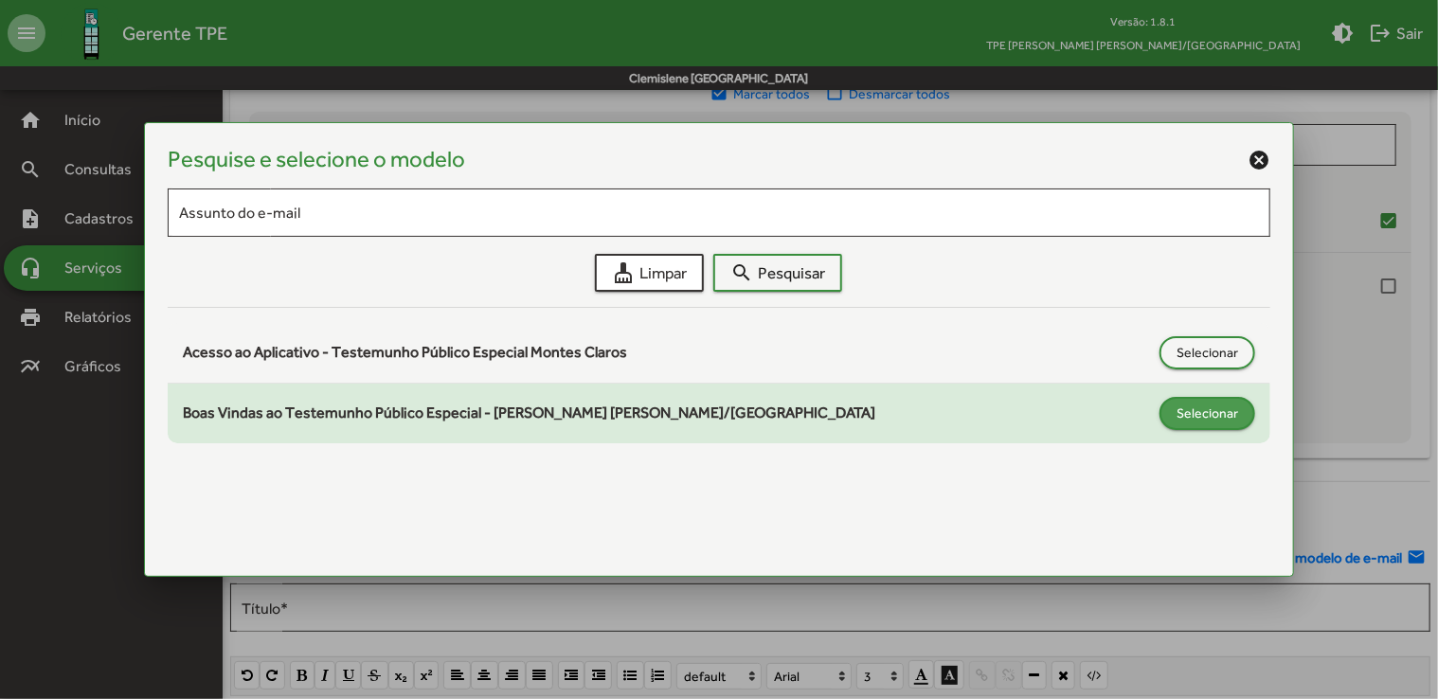
click at [1216, 416] on span "Selecionar" at bounding box center [1208, 413] width 62 height 34
type input "**********"
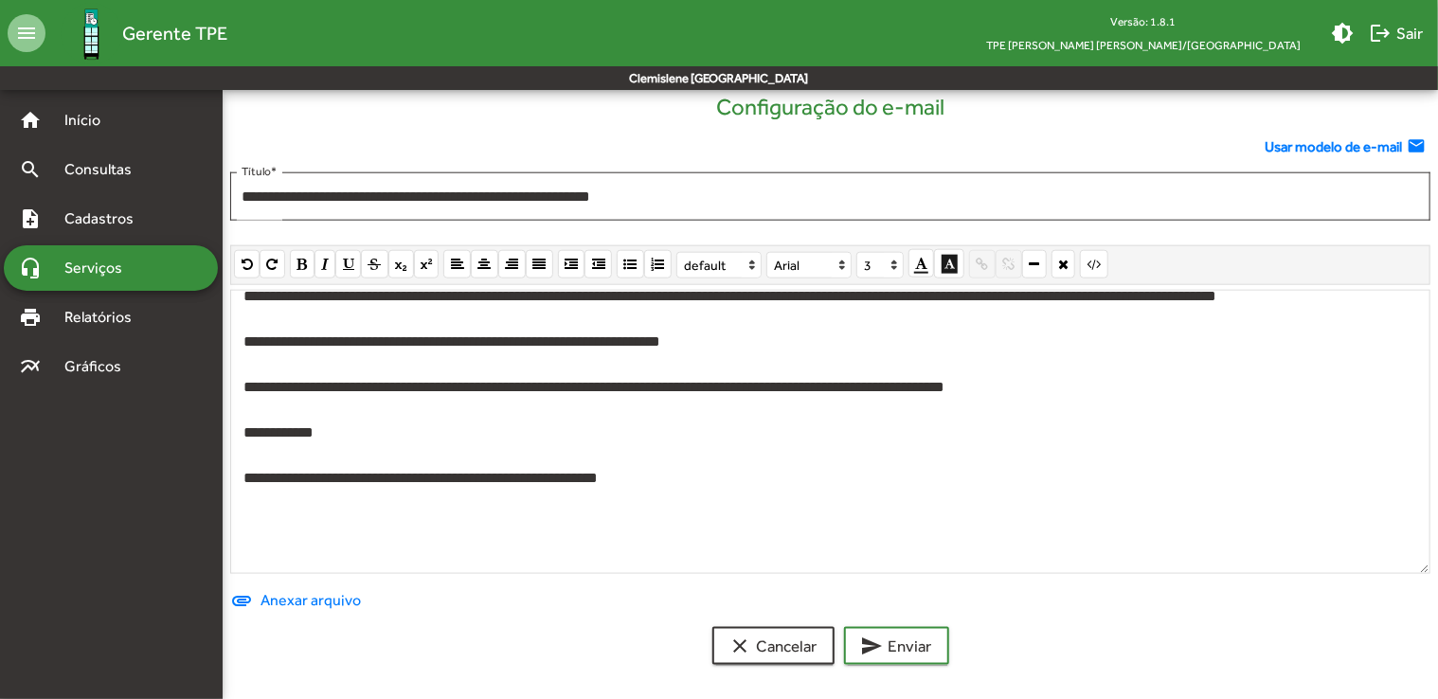
scroll to position [422, 0]
click at [903, 632] on span "send Enviar" at bounding box center [896, 646] width 71 height 34
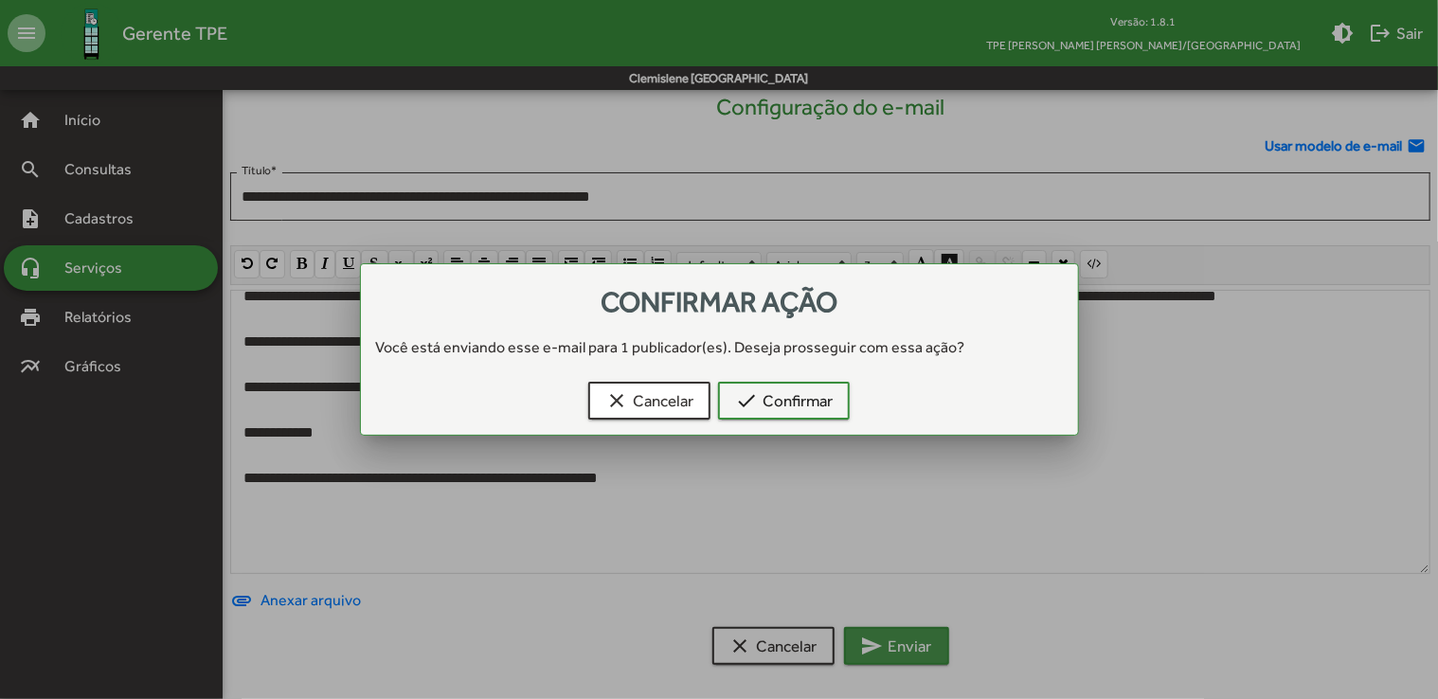
scroll to position [0, 0]
click at [810, 409] on span "check Confirmar" at bounding box center [784, 401] width 98 height 34
